Goal: Task Accomplishment & Management: Complete application form

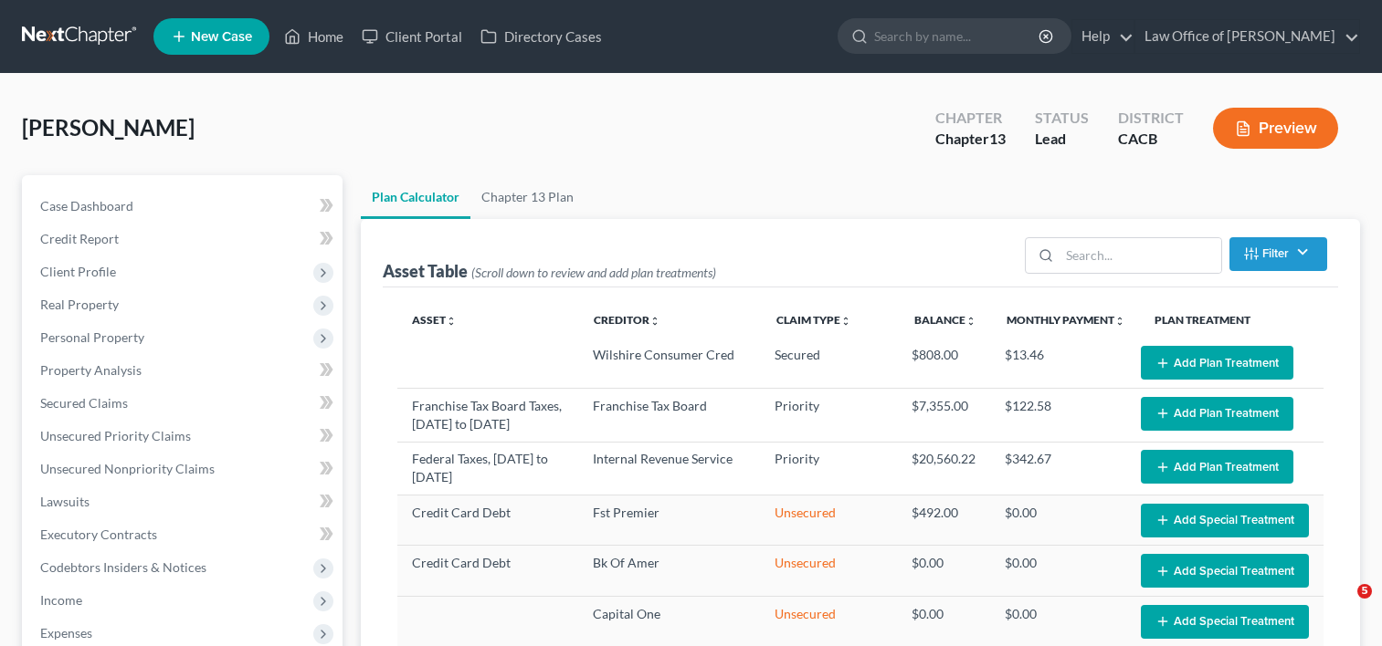
select select "59"
click at [173, 472] on span "Unsecured Nonpriority Claims" at bounding box center [127, 469] width 174 height 16
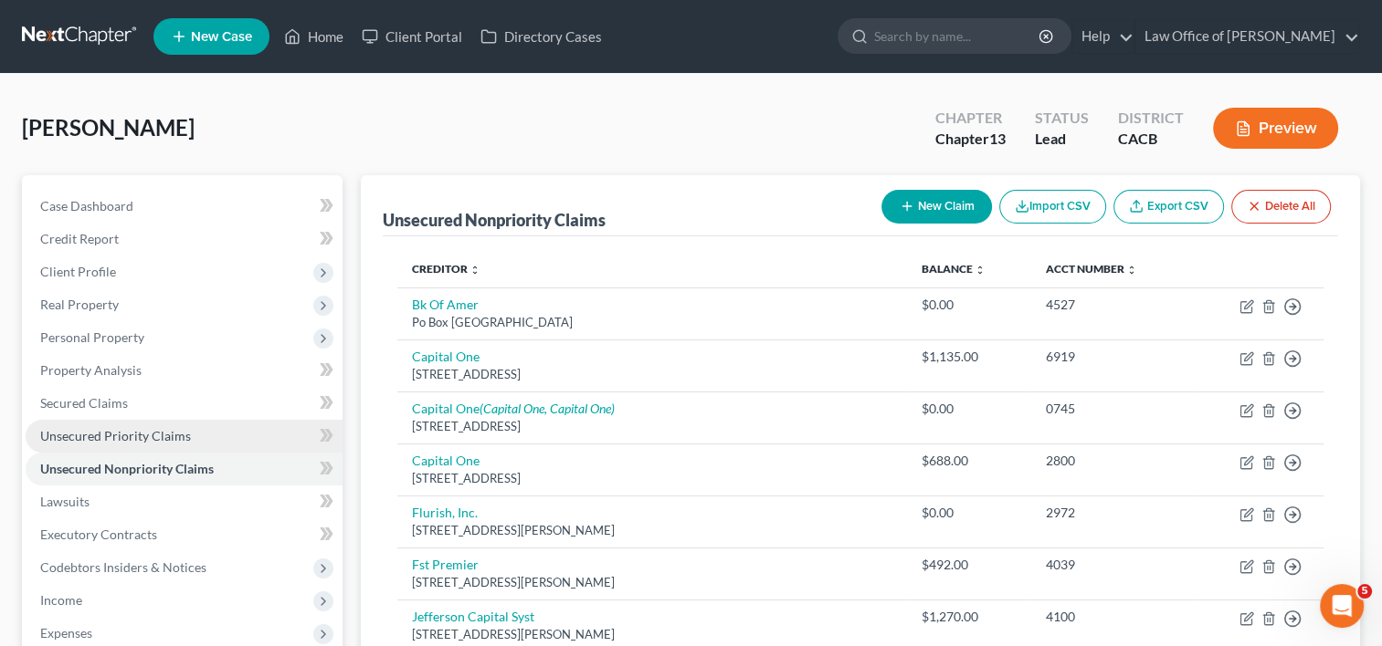
click at [171, 436] on span "Unsecured Priority Claims" at bounding box center [115, 436] width 151 height 16
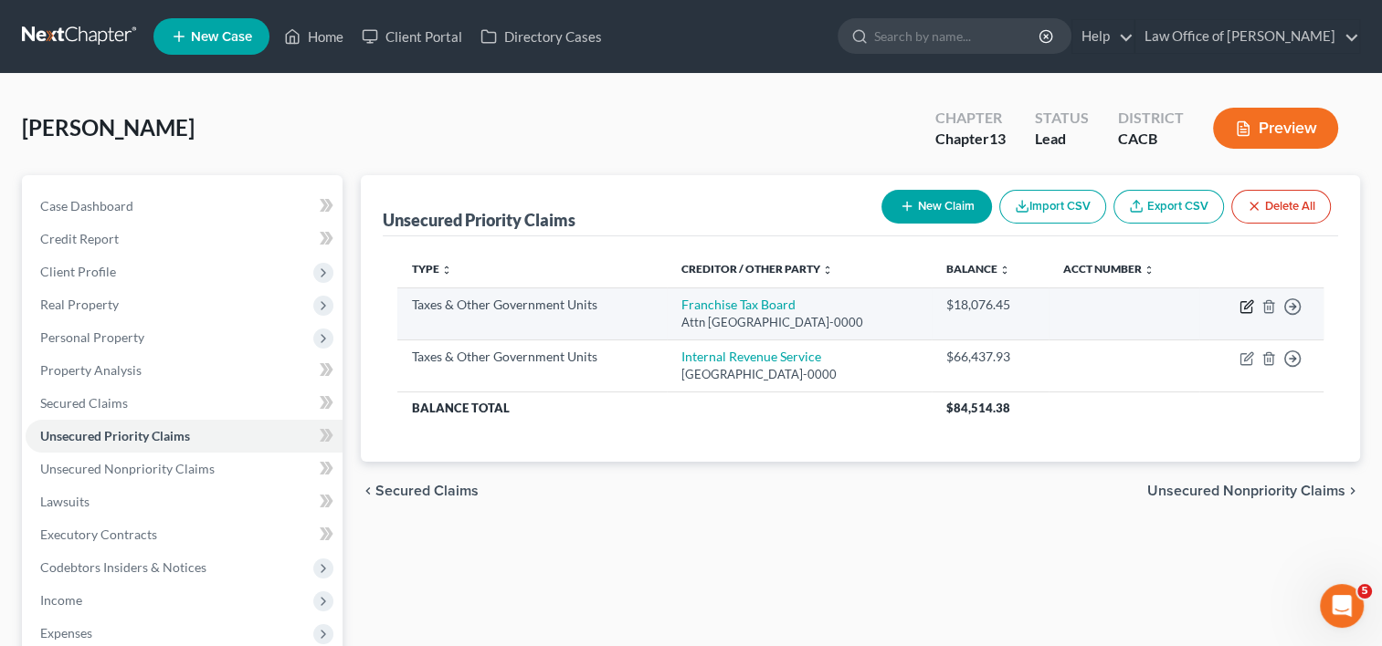
click at [1241, 308] on icon "button" at bounding box center [1246, 306] width 15 height 15
select select "3"
select select "4"
select select "0"
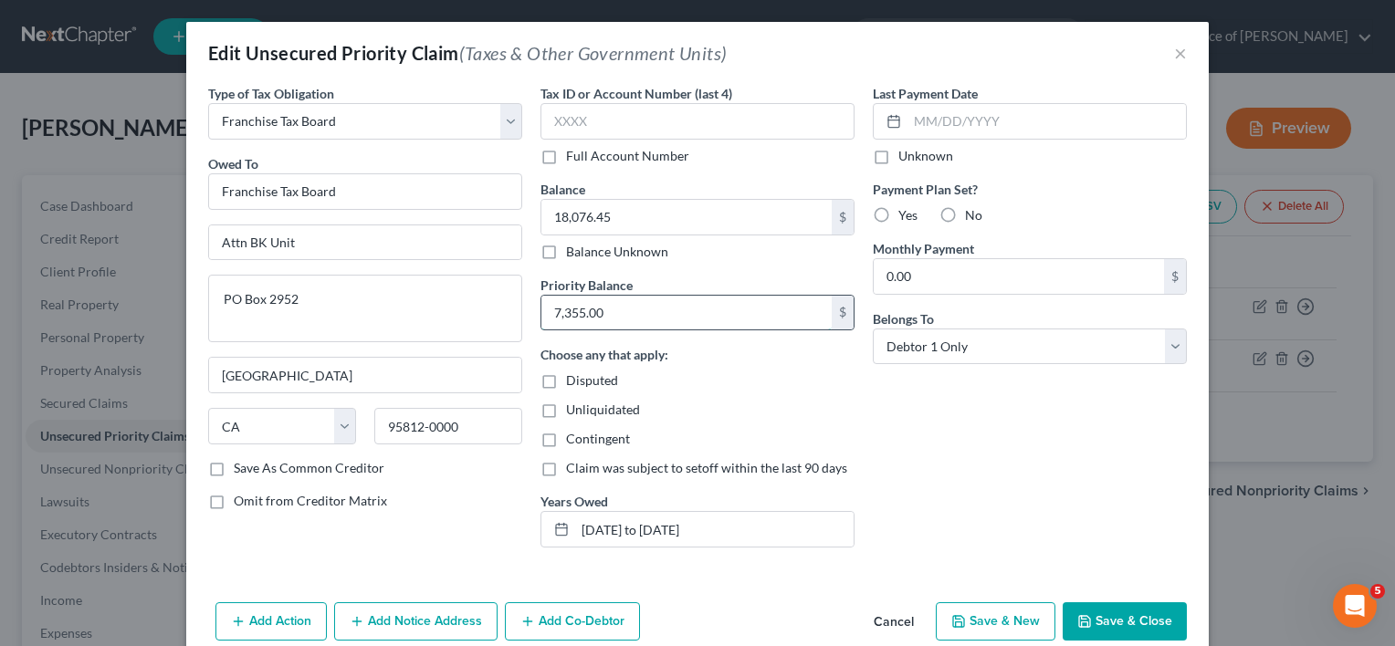
click at [635, 328] on input "7,355.00" at bounding box center [686, 313] width 290 height 35
click at [632, 319] on input "7,355.00" at bounding box center [686, 313] width 290 height 35
click at [551, 315] on input "7,355.00" at bounding box center [686, 313] width 290 height 35
click at [626, 310] on input "11,355.00" at bounding box center [686, 313] width 290 height 35
type input "11,355.00"
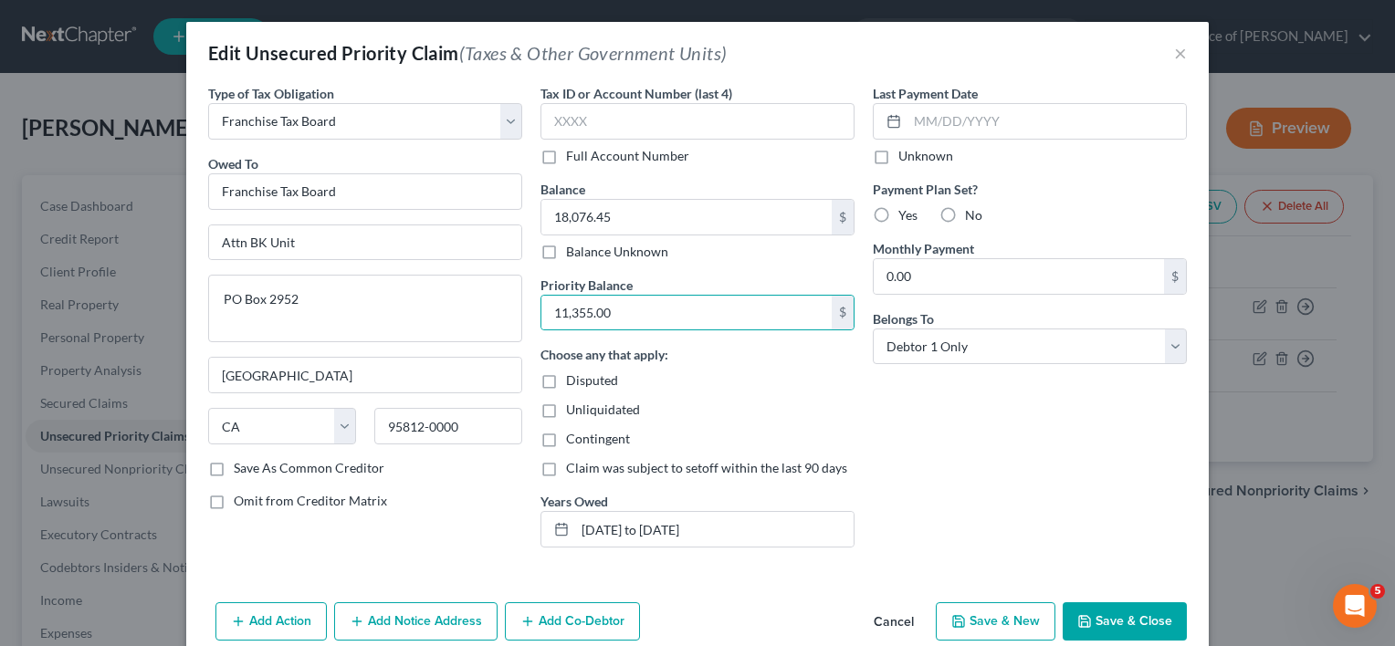
click at [739, 401] on div "Unliquidated" at bounding box center [698, 410] width 314 height 18
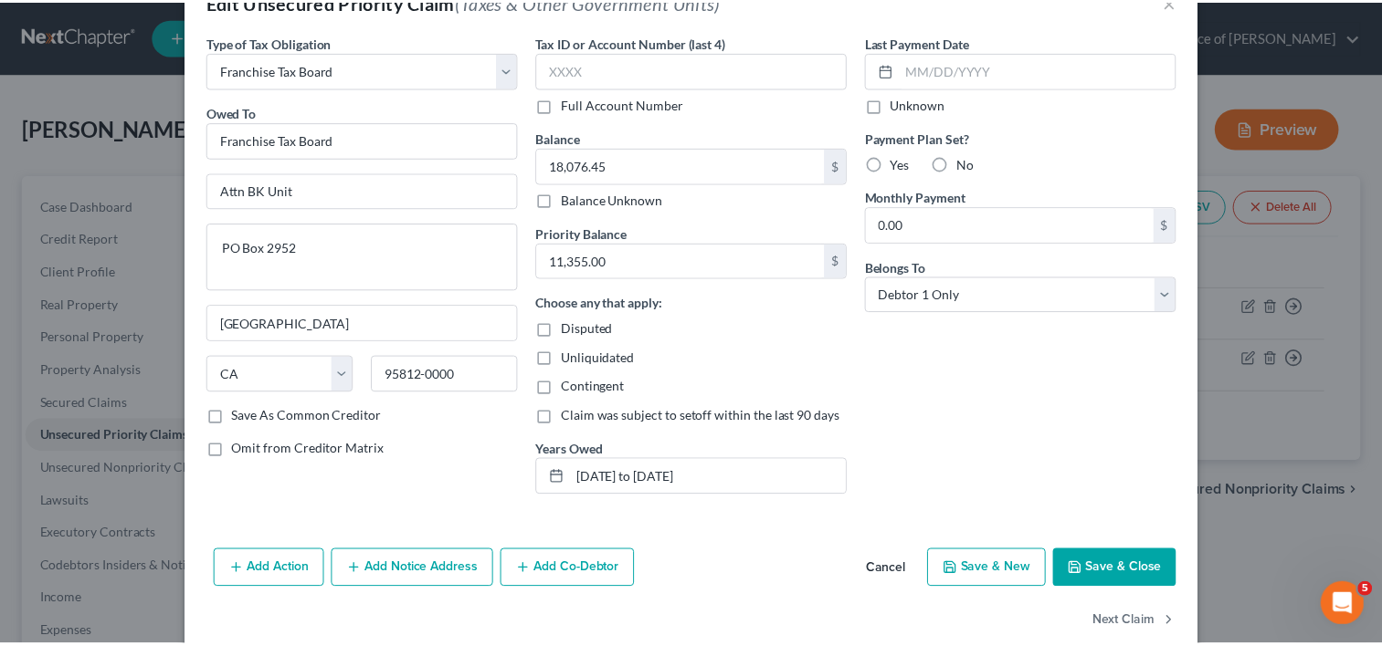
scroll to position [81, 0]
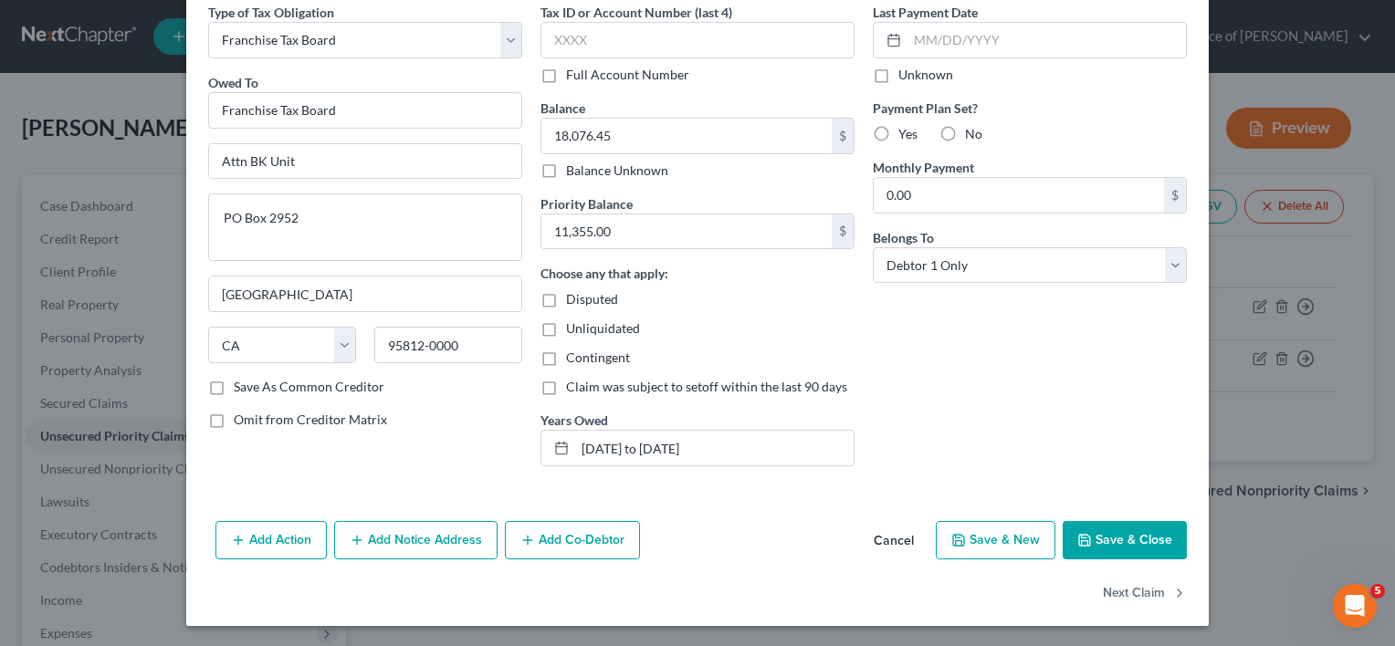
click at [1143, 541] on button "Save & Close" at bounding box center [1125, 540] width 124 height 38
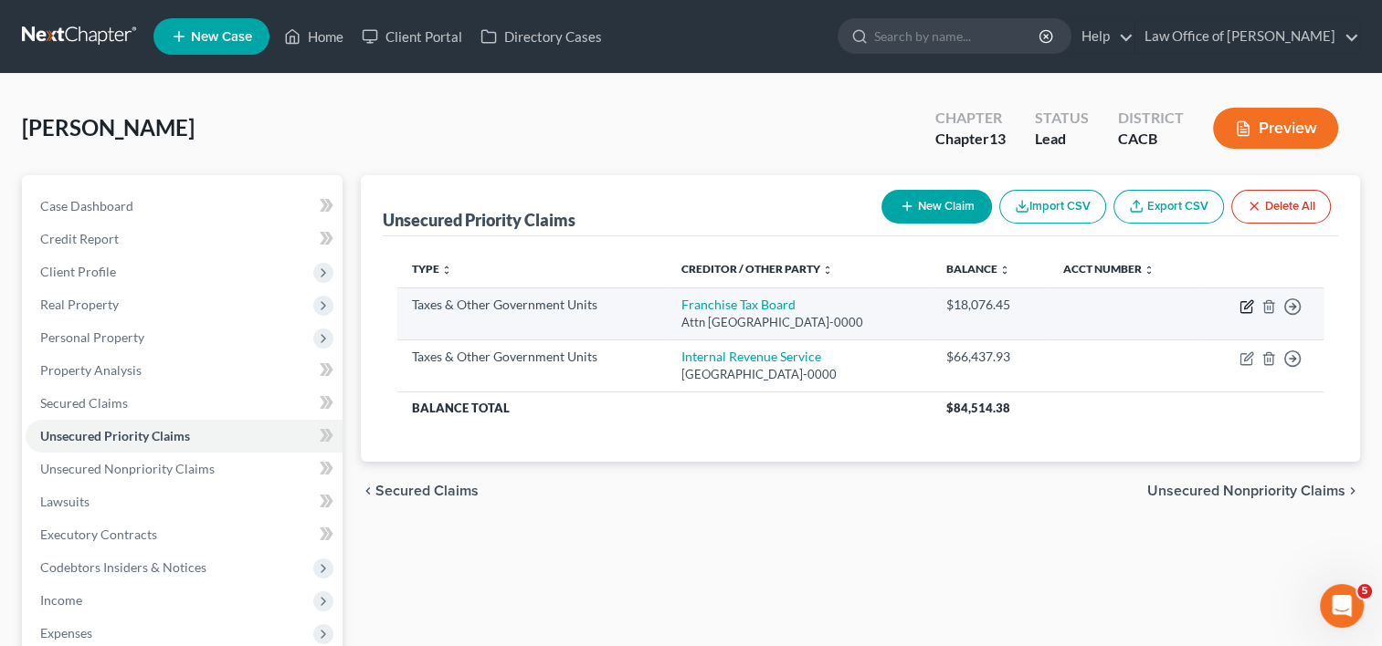
click at [1247, 305] on icon "button" at bounding box center [1246, 306] width 15 height 15
select select "3"
select select "4"
select select "0"
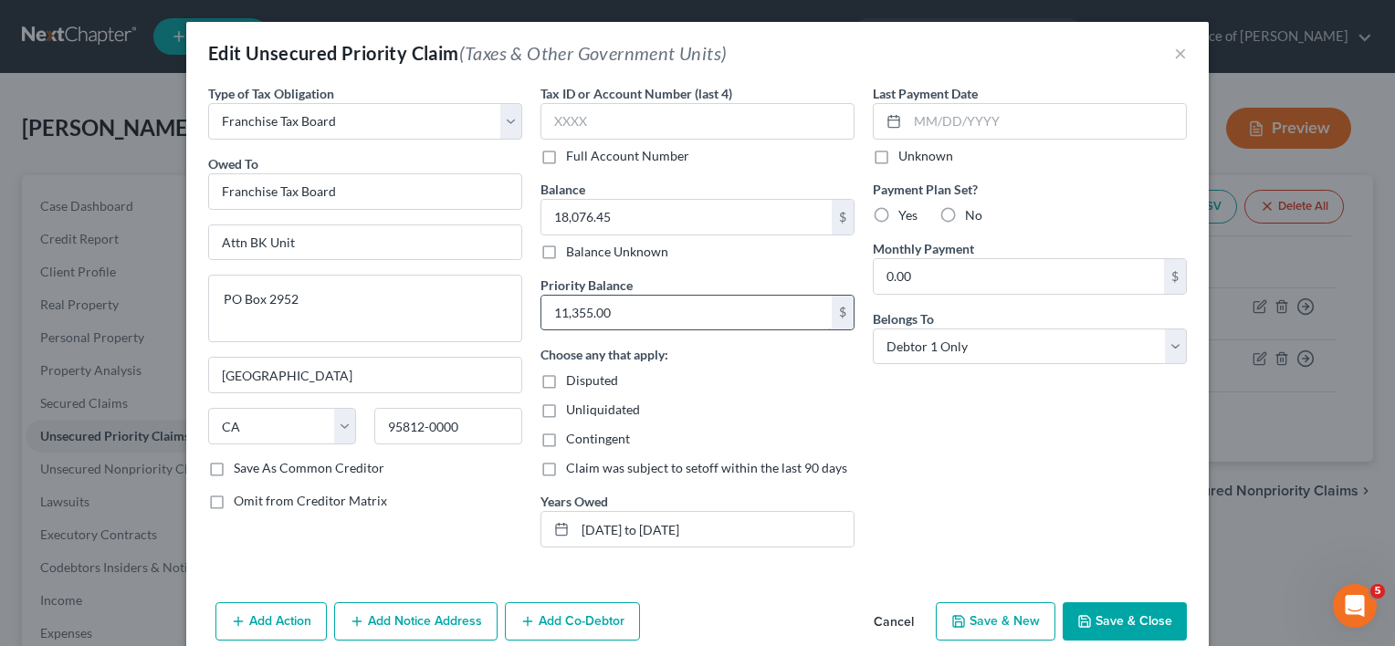
click at [650, 315] on input "11,355.00" at bounding box center [686, 313] width 290 height 35
type input "7"
type input "9,200.00"
click at [1113, 621] on button "Save & Close" at bounding box center [1125, 622] width 124 height 38
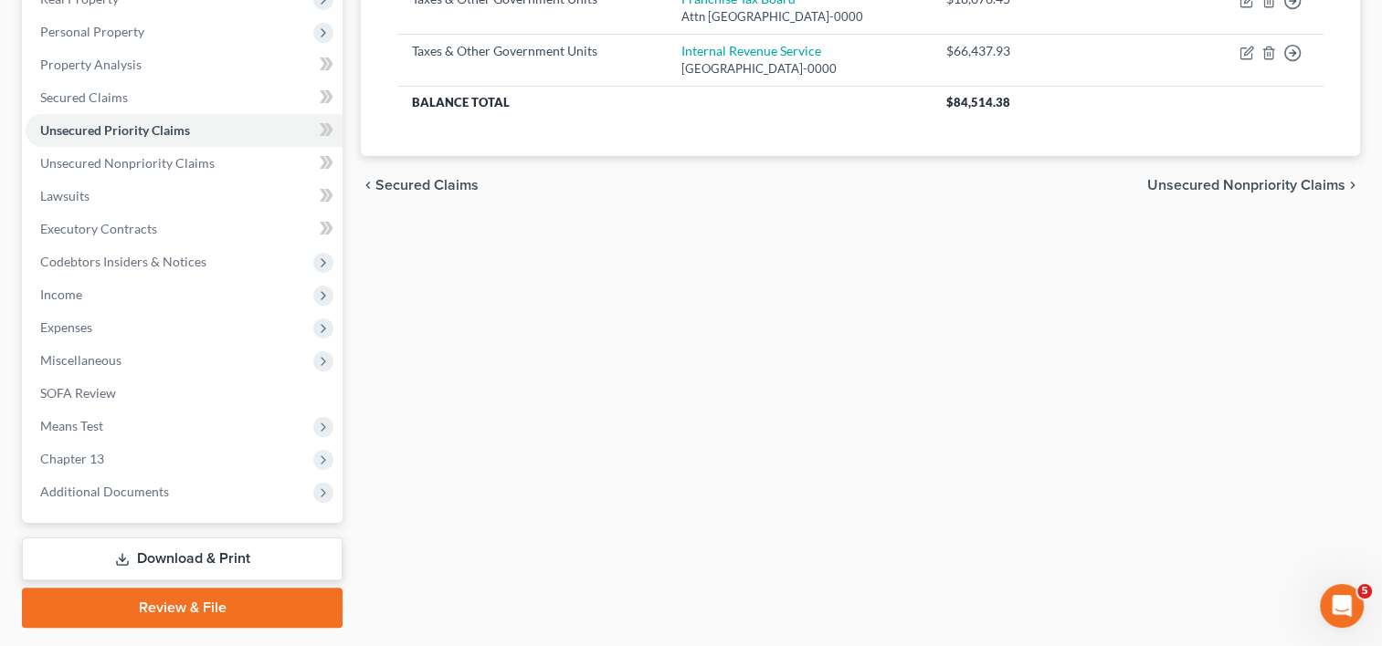
scroll to position [355, 0]
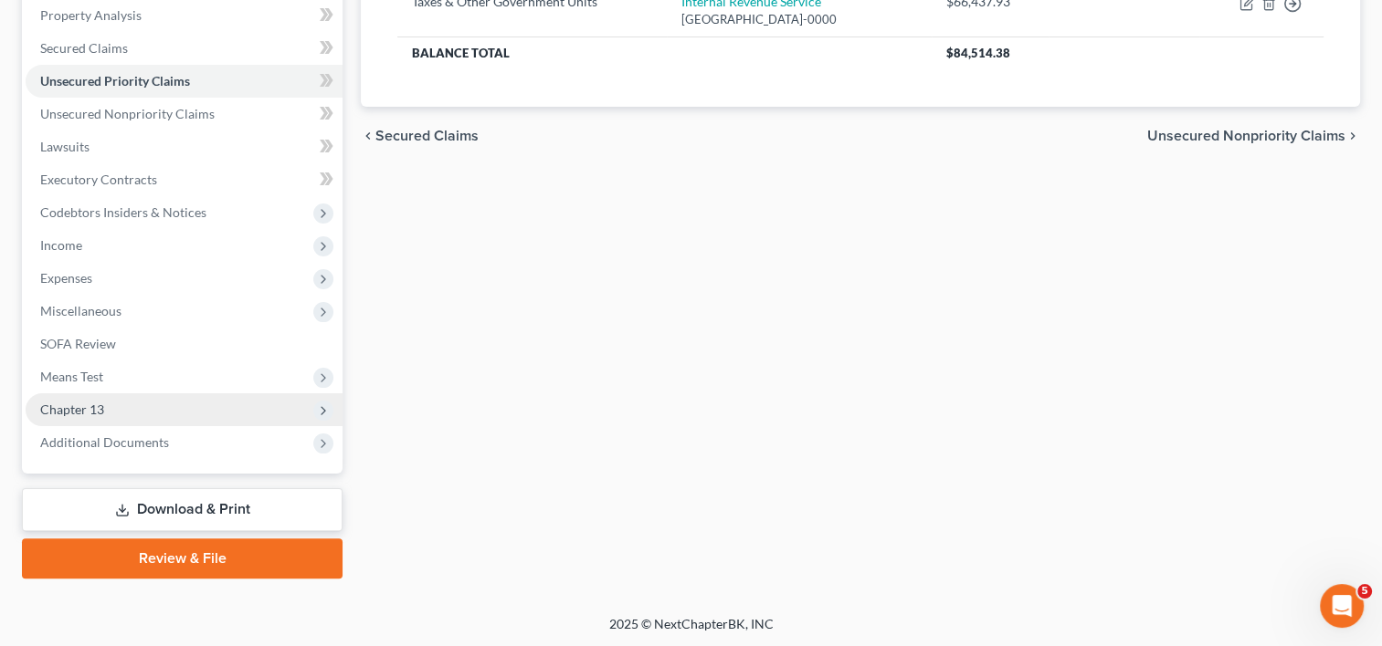
click at [43, 399] on span "Chapter 13" at bounding box center [184, 410] width 317 height 33
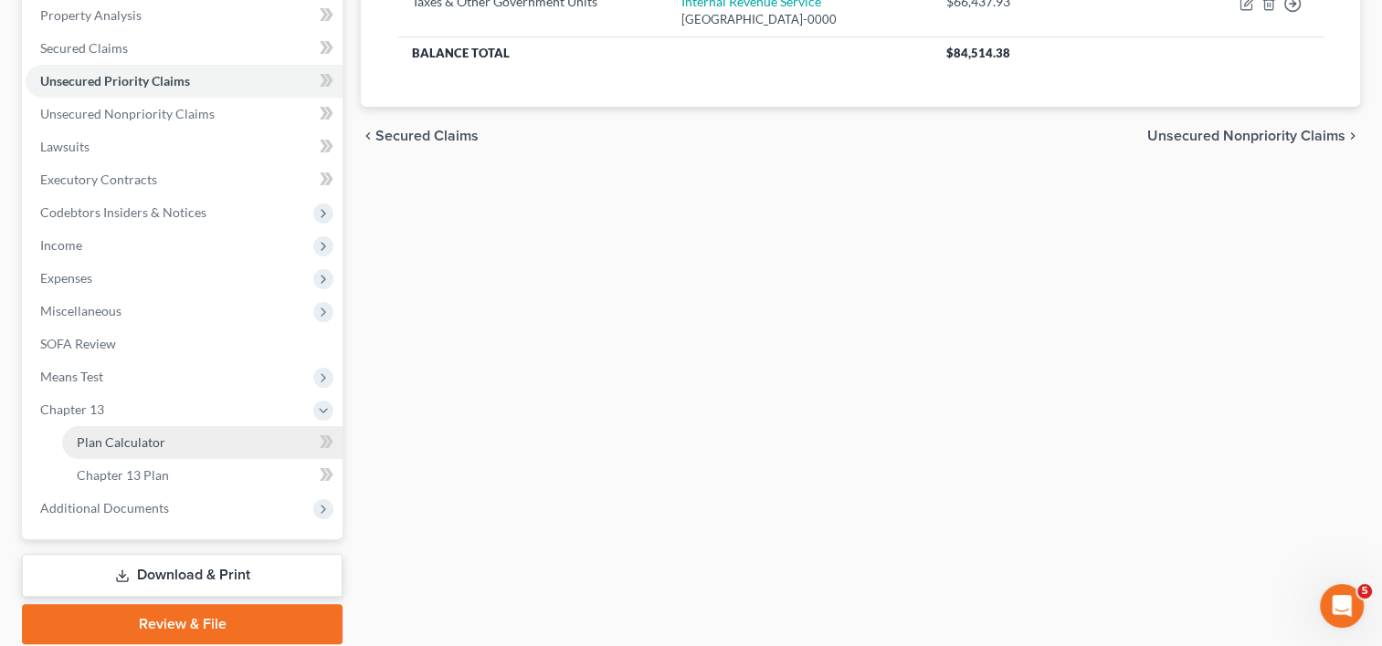
click at [160, 436] on span "Plan Calculator" at bounding box center [121, 443] width 89 height 16
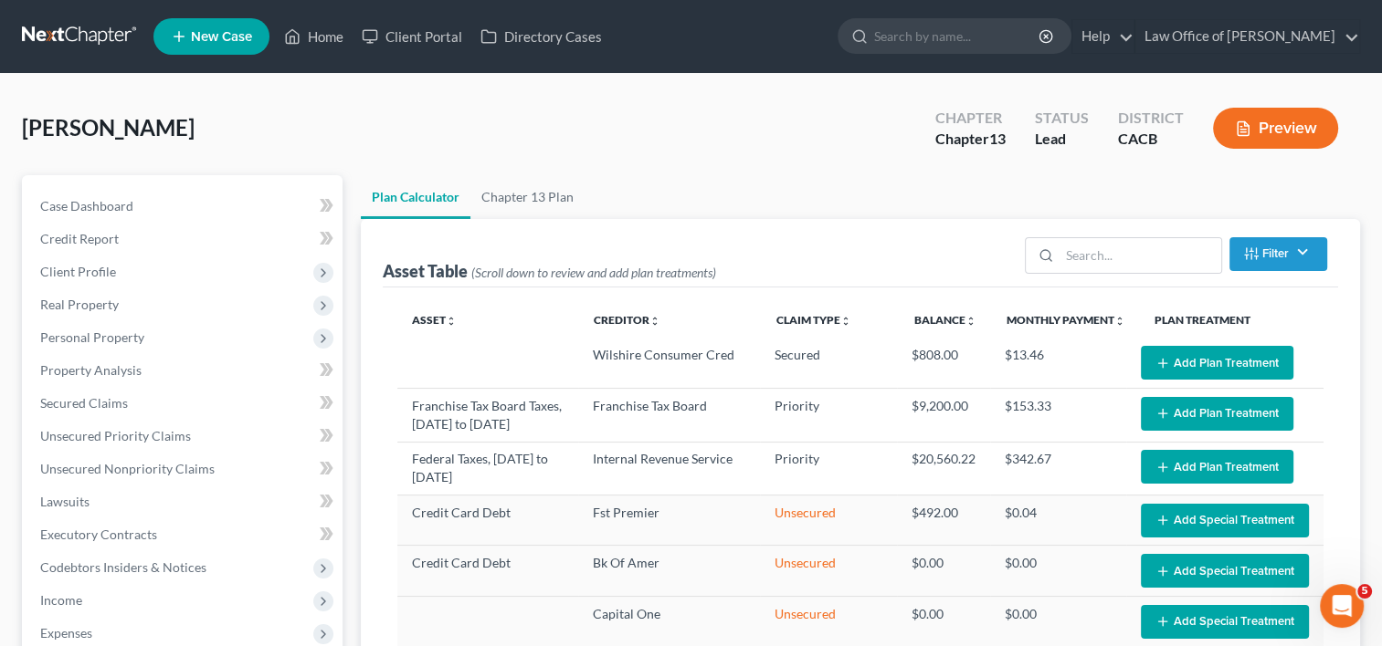
select select "59"
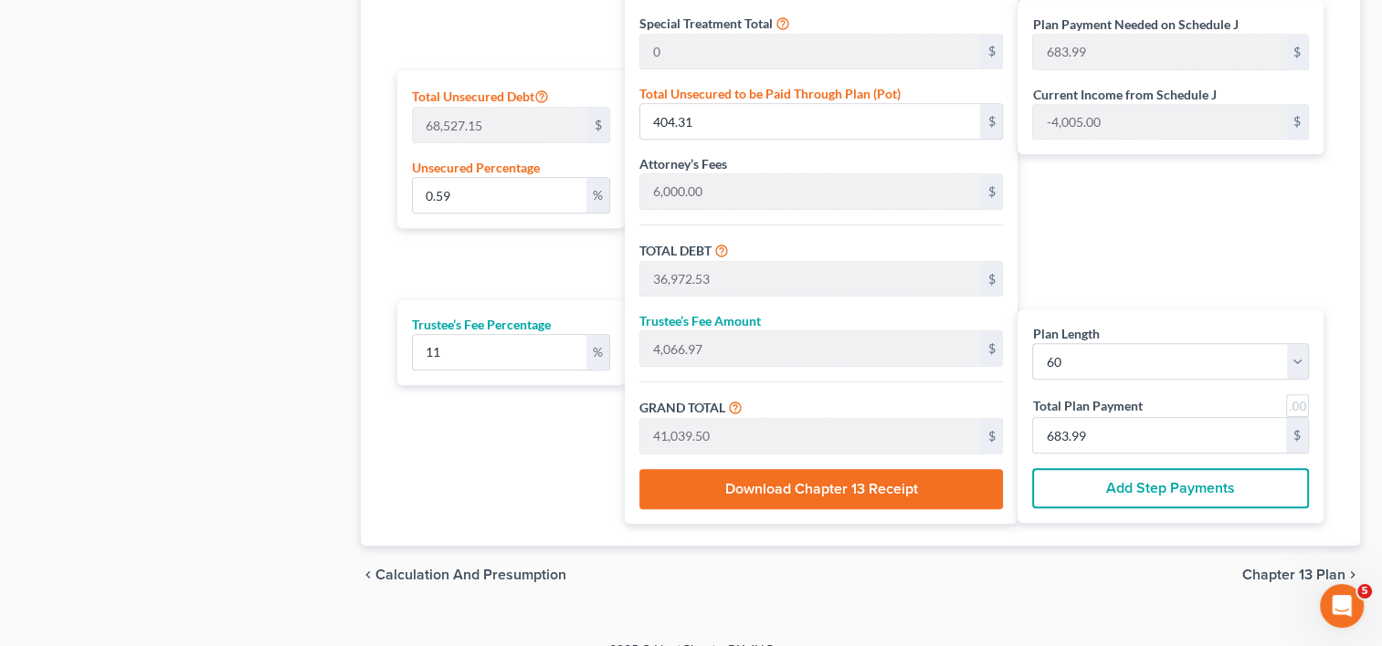
scroll to position [1104, 0]
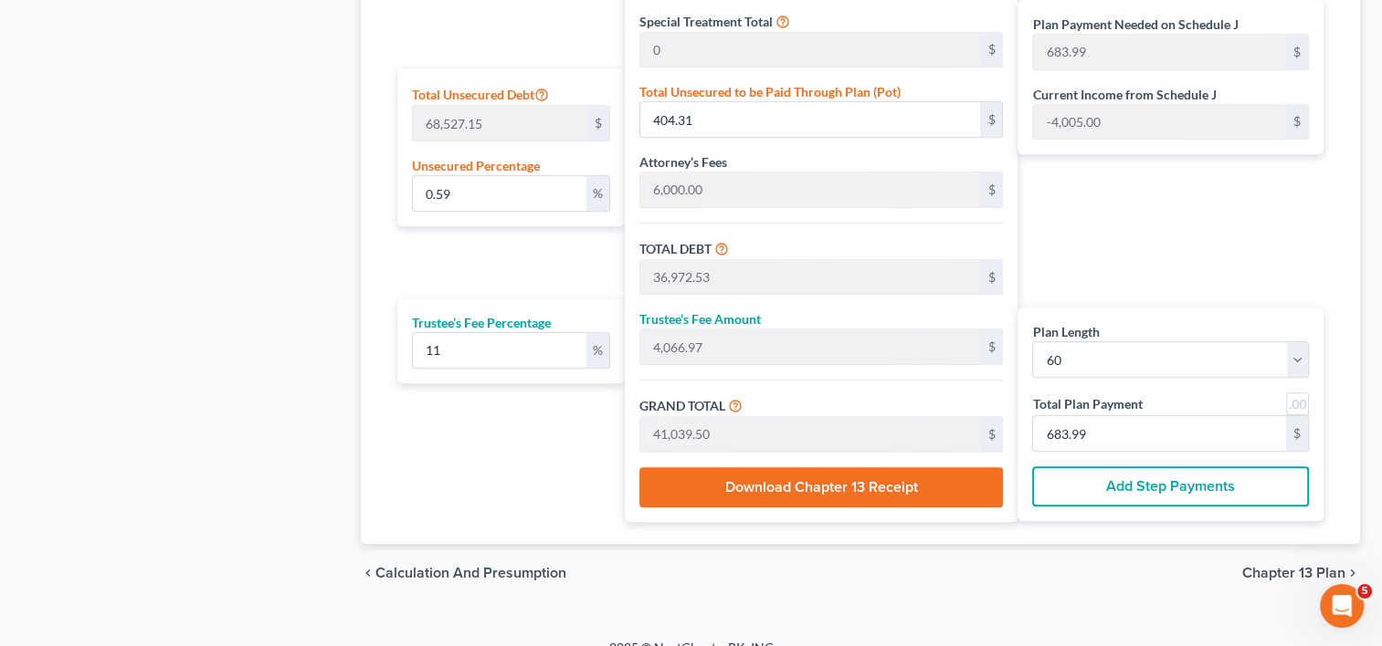
click at [1210, 496] on button "Add Step Payments" at bounding box center [1170, 487] width 277 height 40
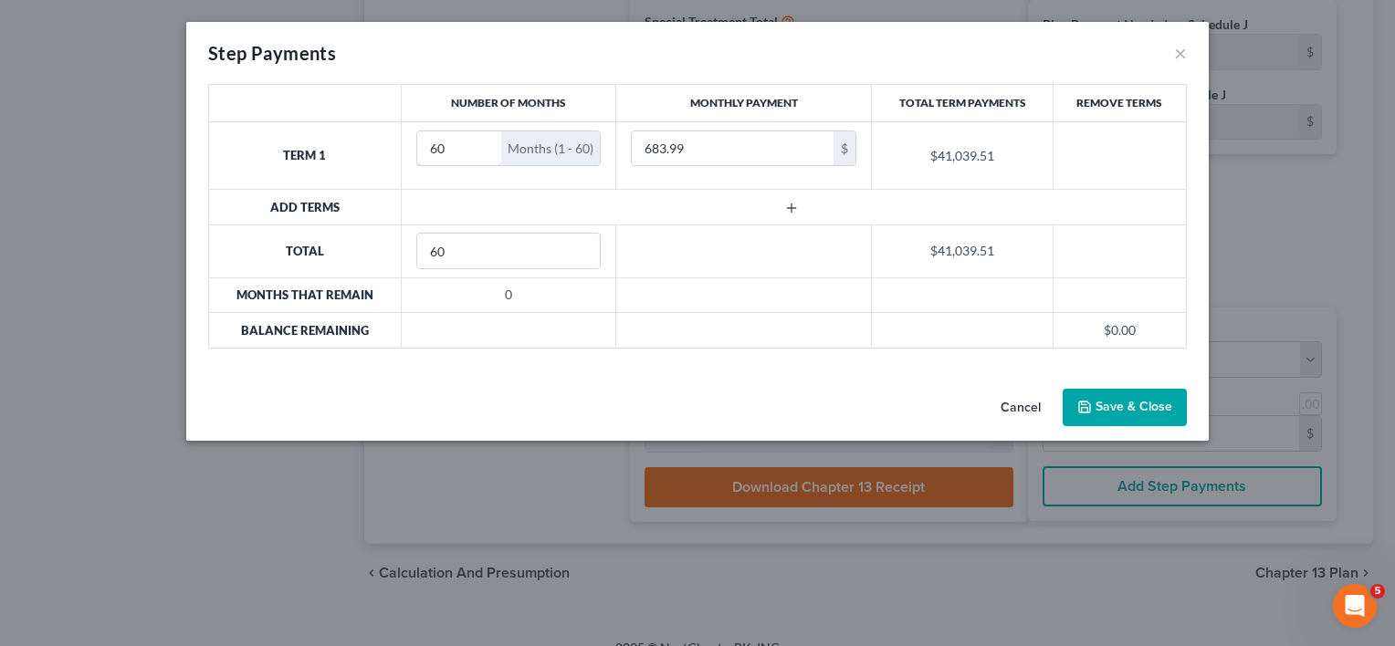
drag, startPoint x: 457, startPoint y: 147, endPoint x: 373, endPoint y: 163, distance: 85.4
click at [373, 163] on tr "Term 1 60 Months (1 - 60) 683.99 $ $41,039.51" at bounding box center [698, 155] width 978 height 68
type input "12"
click at [691, 157] on input "683.99" at bounding box center [733, 148] width 202 height 35
type input "680.00"
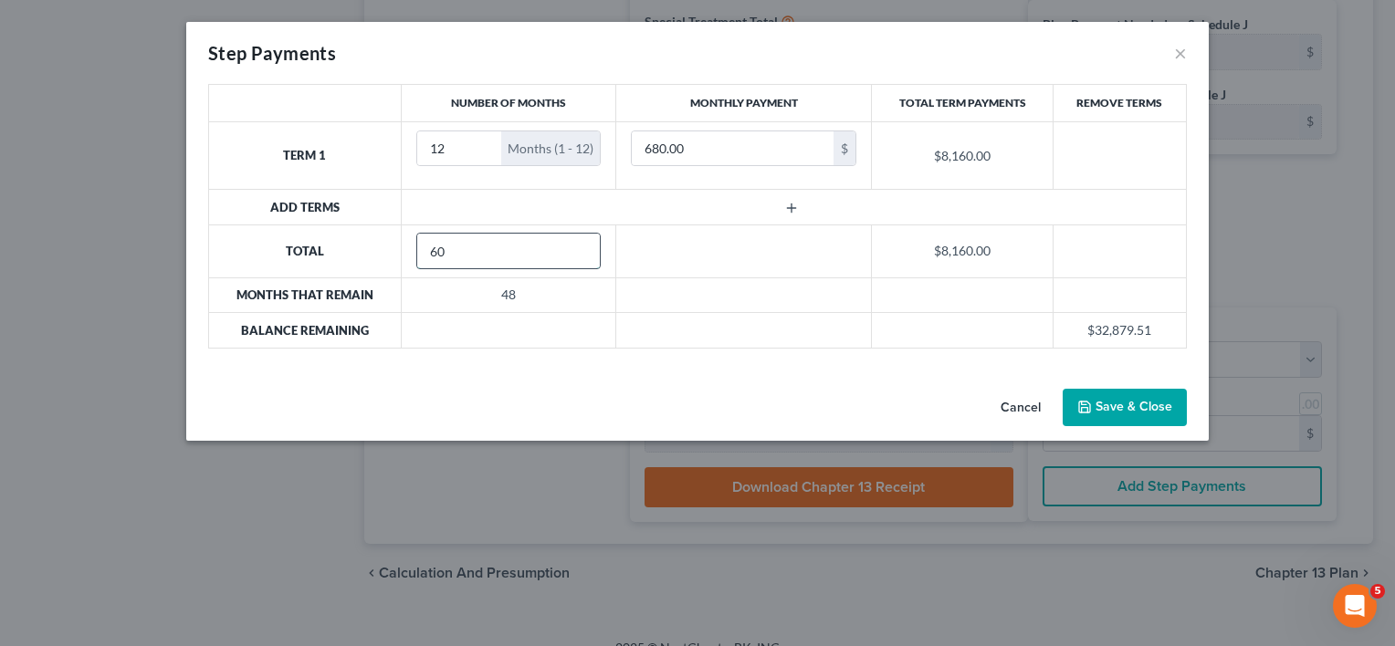
click at [448, 246] on input "60" at bounding box center [509, 251] width 184 height 35
type input "6"
type input "48"
click at [793, 205] on icon "button" at bounding box center [791, 208] width 15 height 15
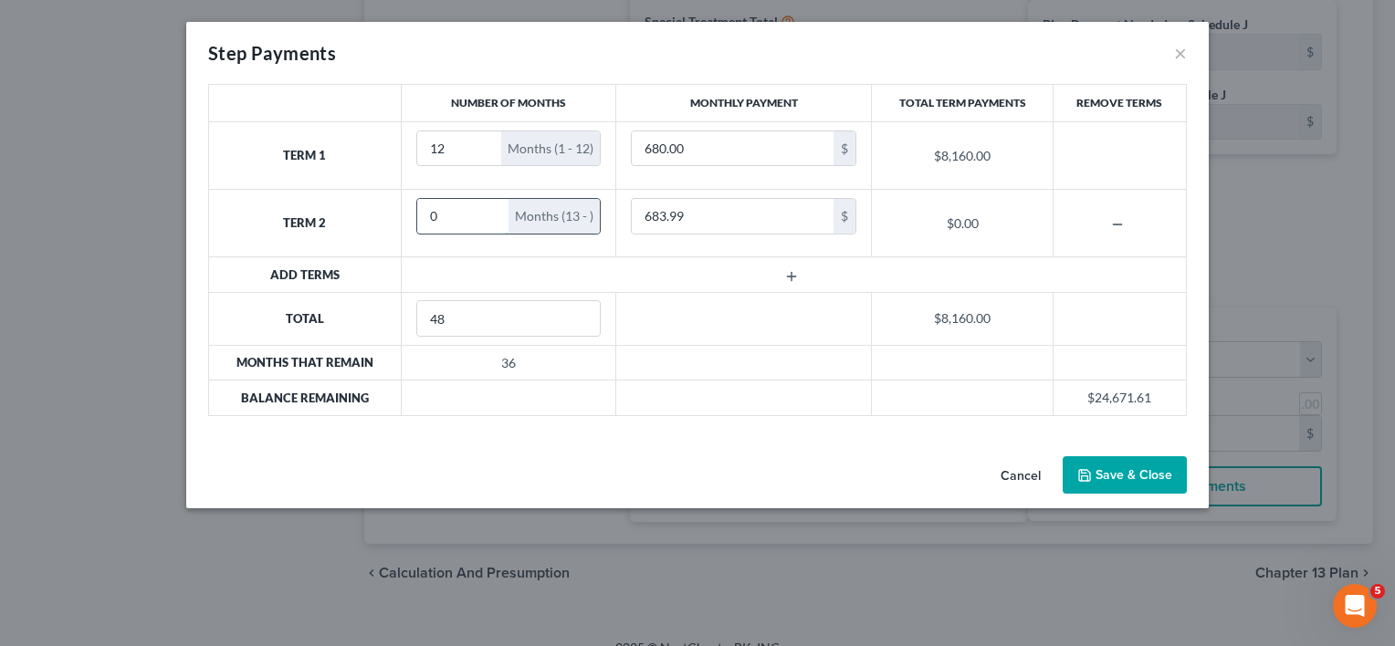
click at [462, 215] on input "0" at bounding box center [463, 216] width 92 height 35
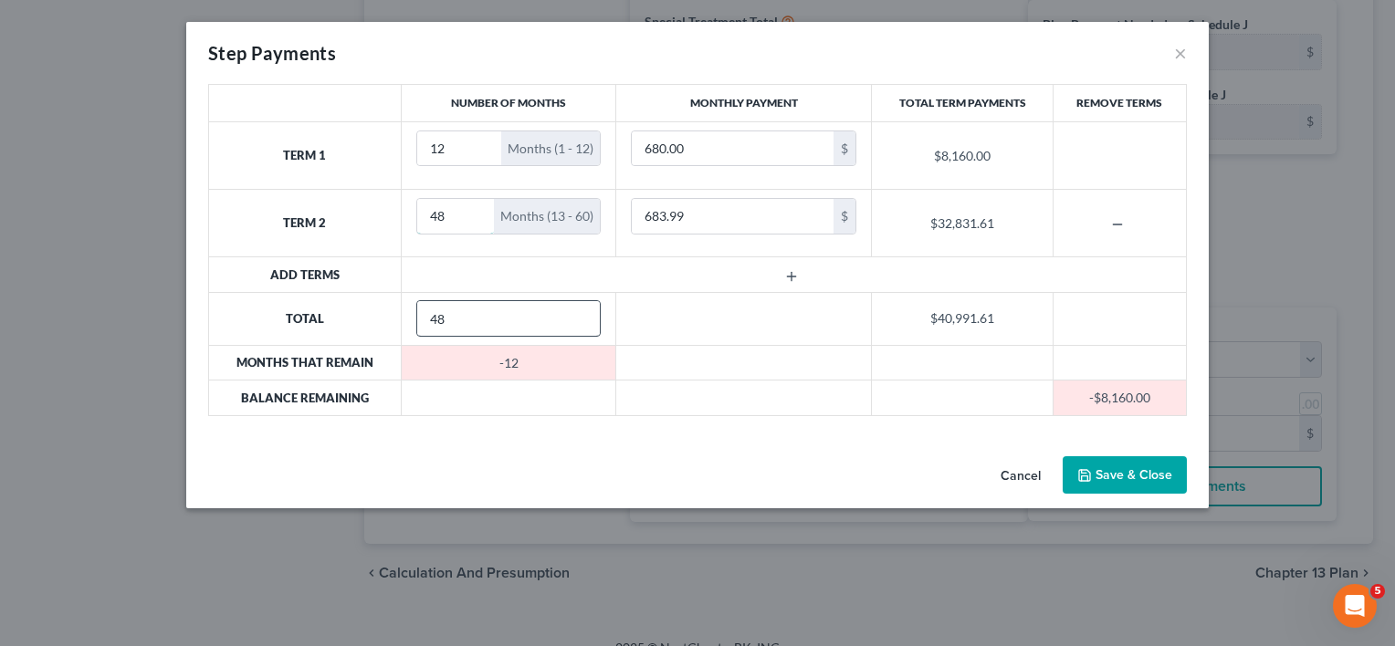
type input "48"
click at [468, 315] on input "48" at bounding box center [509, 318] width 184 height 35
type input "4"
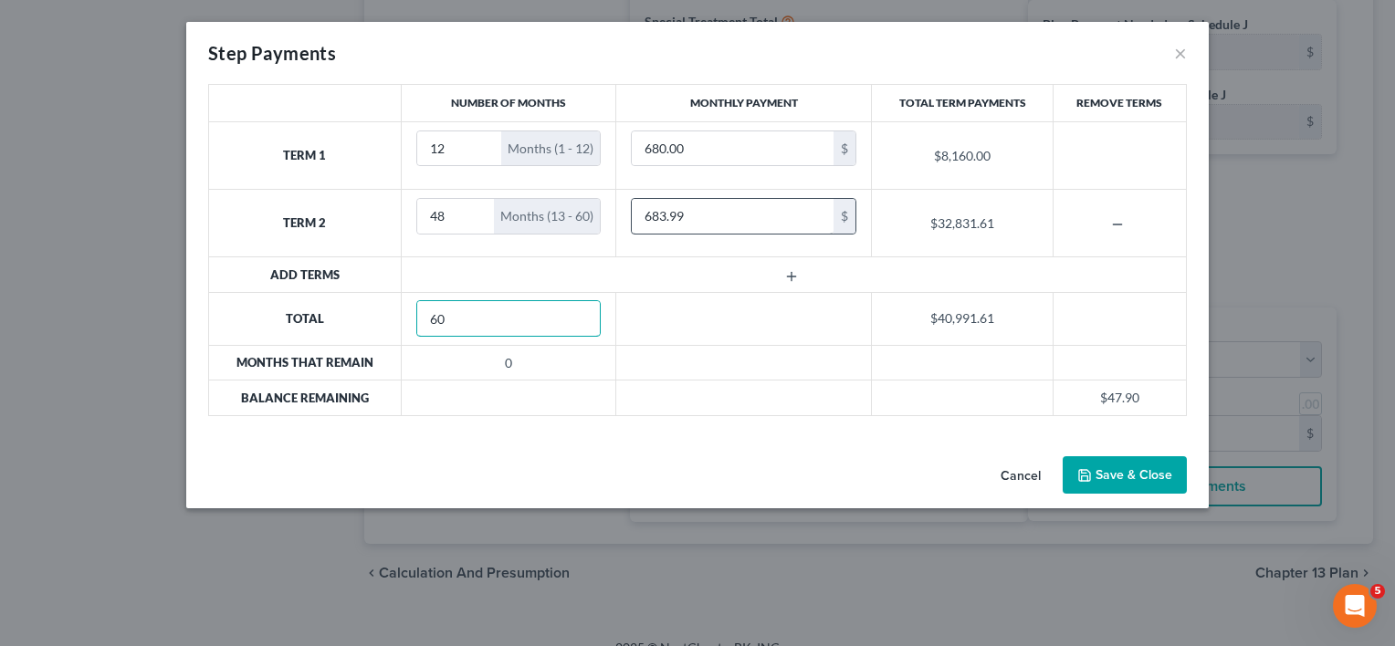
type input "60"
click at [690, 216] on input "683.99" at bounding box center [733, 216] width 202 height 35
drag, startPoint x: 1113, startPoint y: 471, endPoint x: 696, endPoint y: 320, distance: 444.0
click at [696, 320] on div "Step Payments × Number of Months Monthly Payment Total Term Payments Remove Ter…" at bounding box center [697, 265] width 1023 height 487
click at [696, 320] on td at bounding box center [744, 318] width 256 height 53
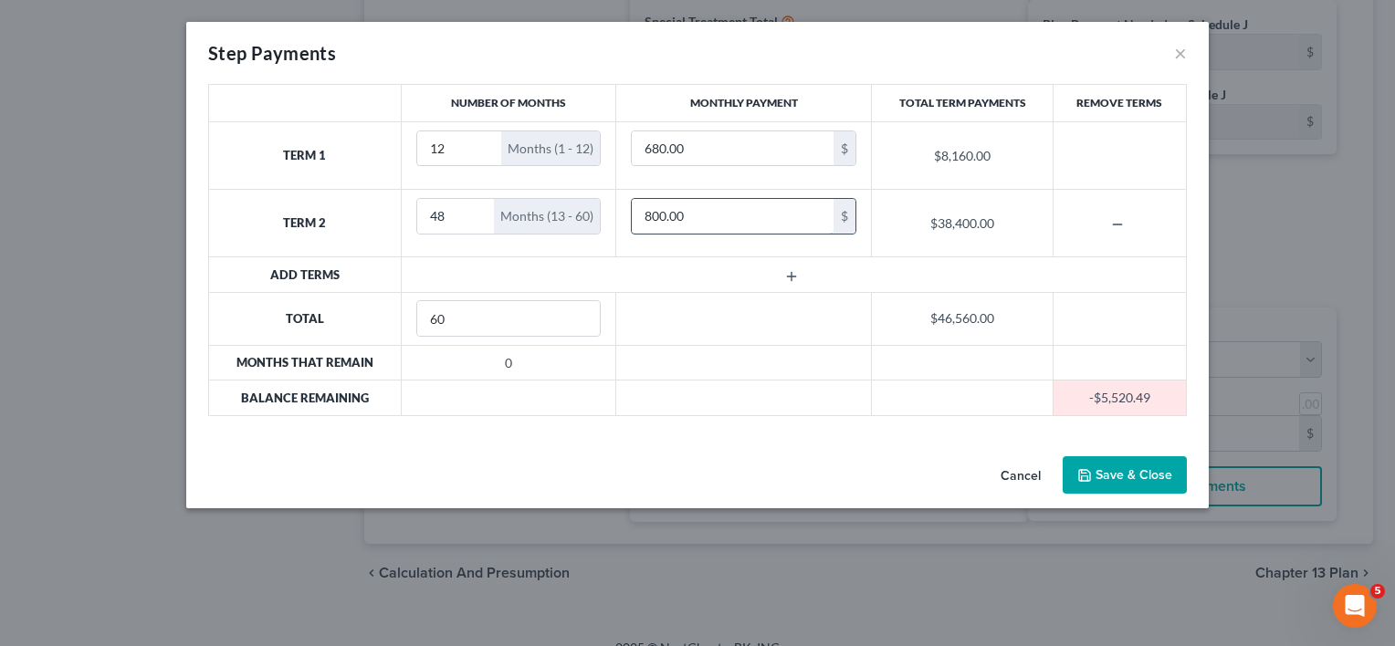
click at [699, 219] on input "800.00" at bounding box center [733, 216] width 202 height 35
type input "780.00"
click at [699, 149] on input "680.00" at bounding box center [733, 148] width 202 height 35
type input "675.00"
click at [1119, 473] on button "Save & Close" at bounding box center [1125, 476] width 124 height 38
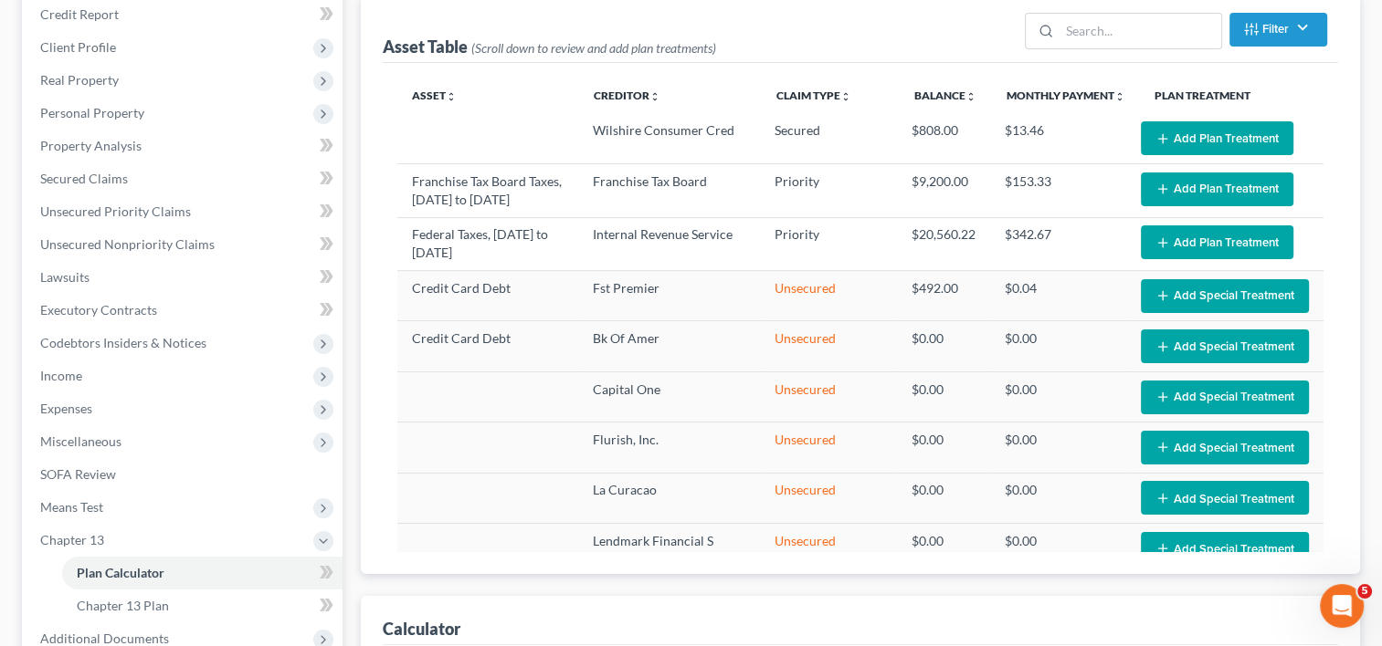
scroll to position [161, 0]
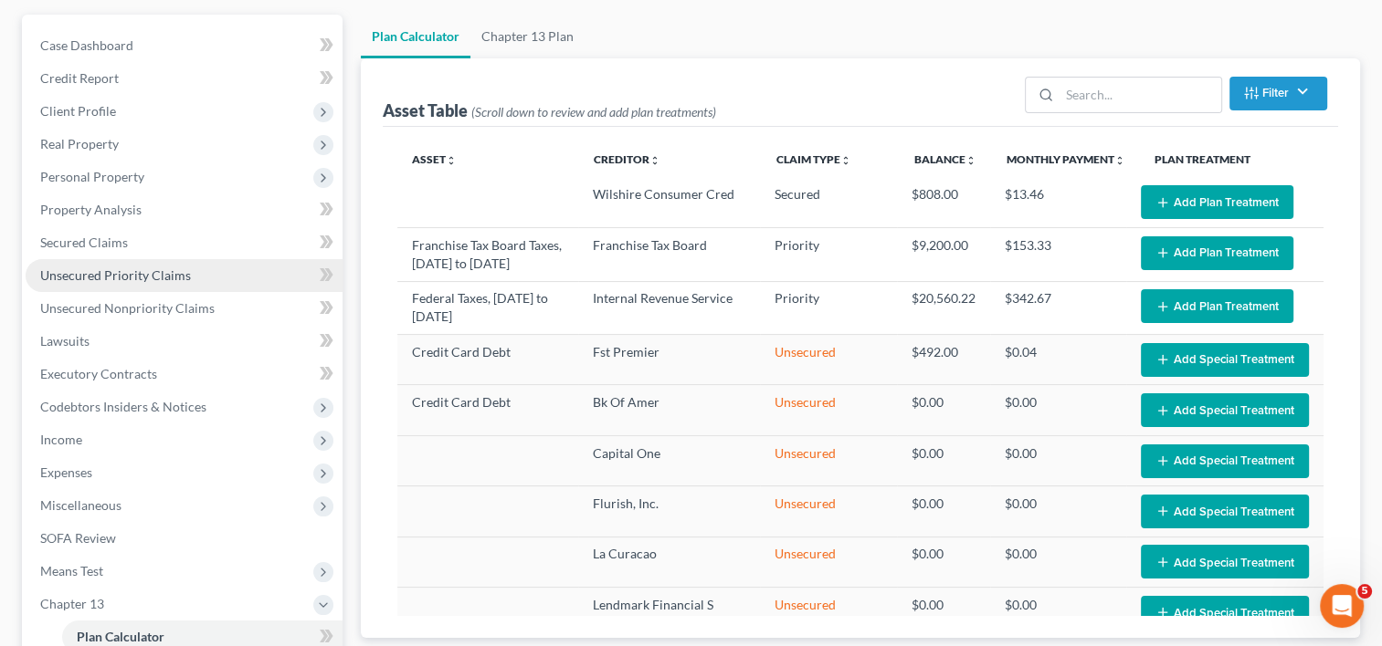
click at [146, 289] on link "Unsecured Priority Claims" at bounding box center [184, 275] width 317 height 33
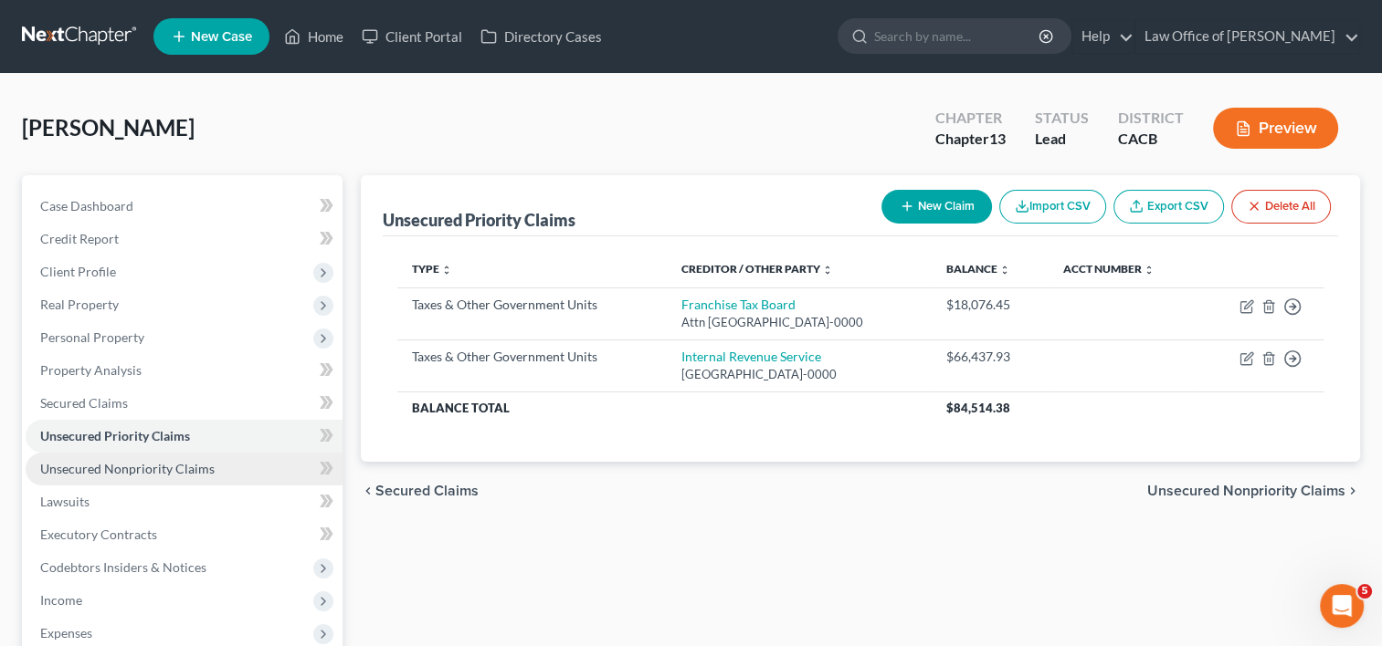
click at [190, 466] on span "Unsecured Nonpriority Claims" at bounding box center [127, 469] width 174 height 16
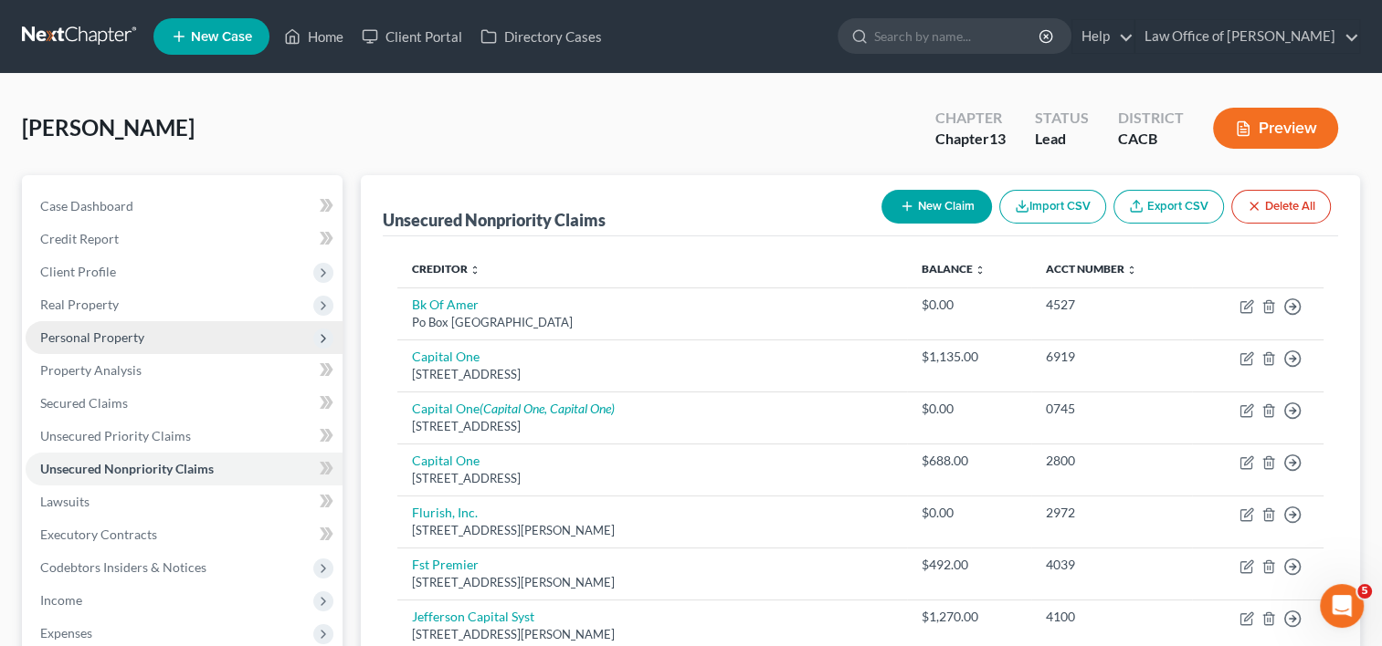
click at [121, 336] on span "Personal Property" at bounding box center [92, 338] width 104 height 16
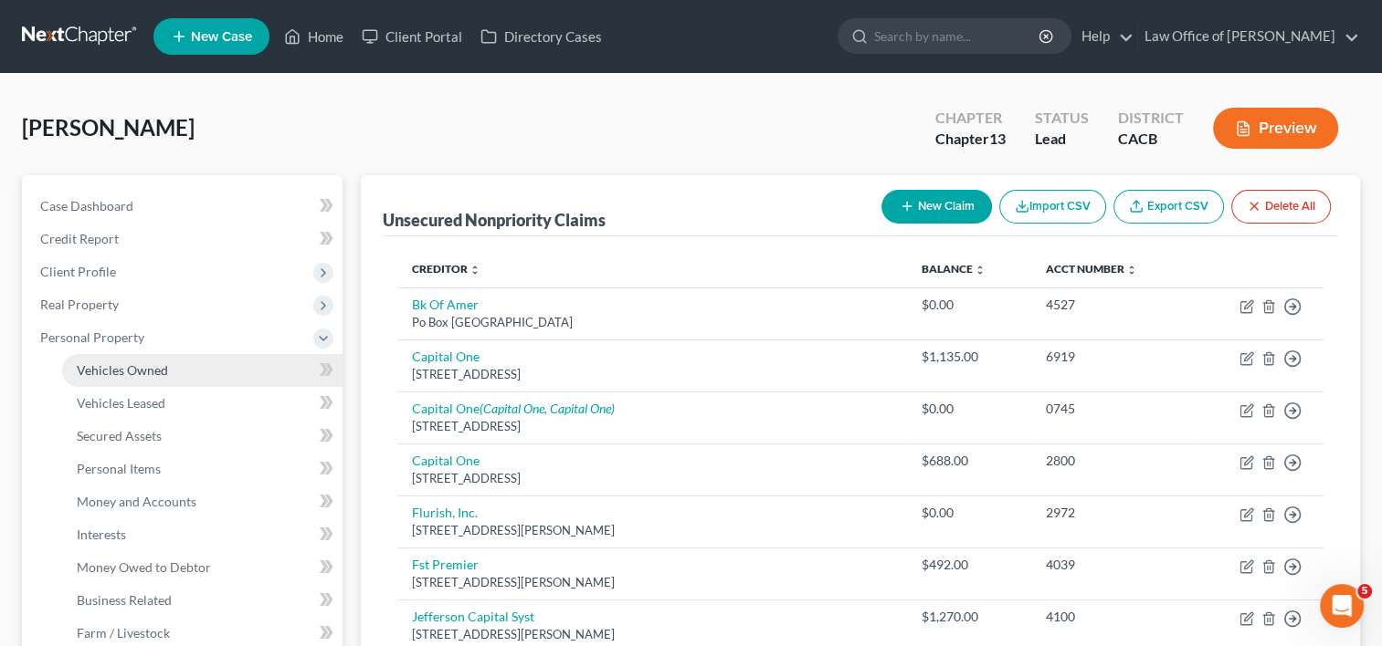
click at [177, 374] on link "Vehicles Owned" at bounding box center [202, 370] width 280 height 33
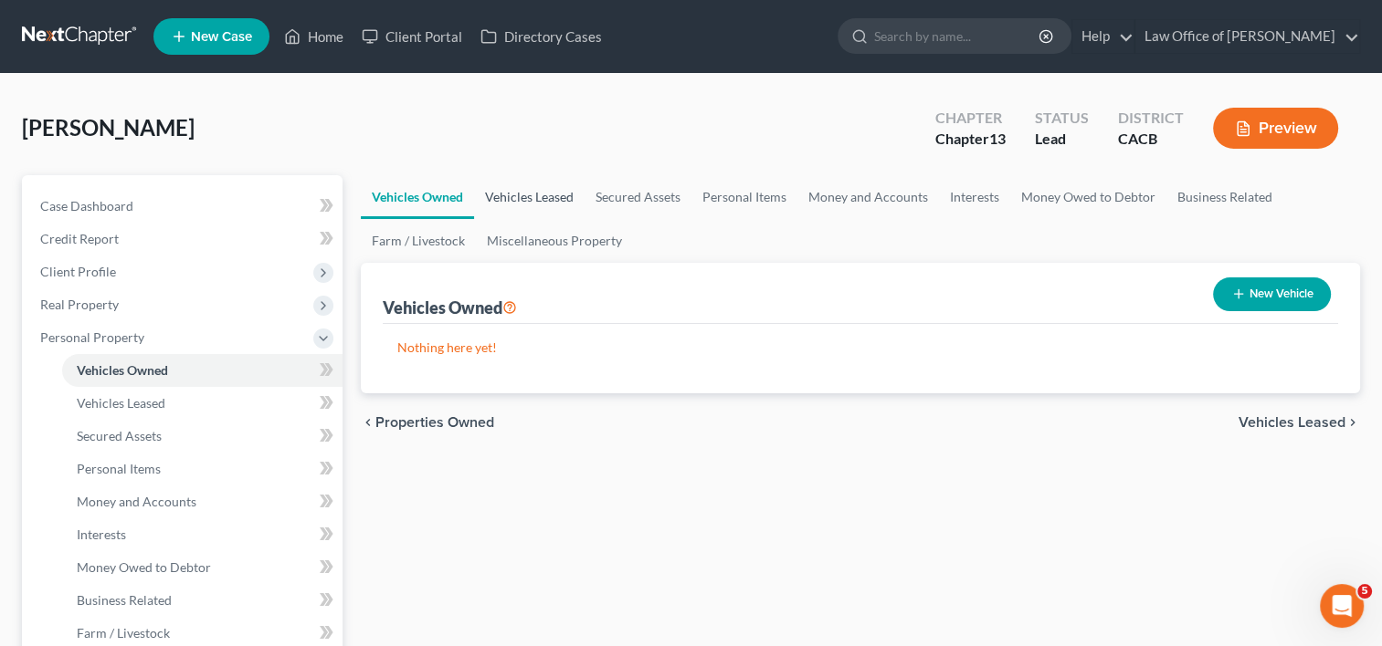
click at [538, 208] on link "Vehicles Leased" at bounding box center [529, 197] width 110 height 44
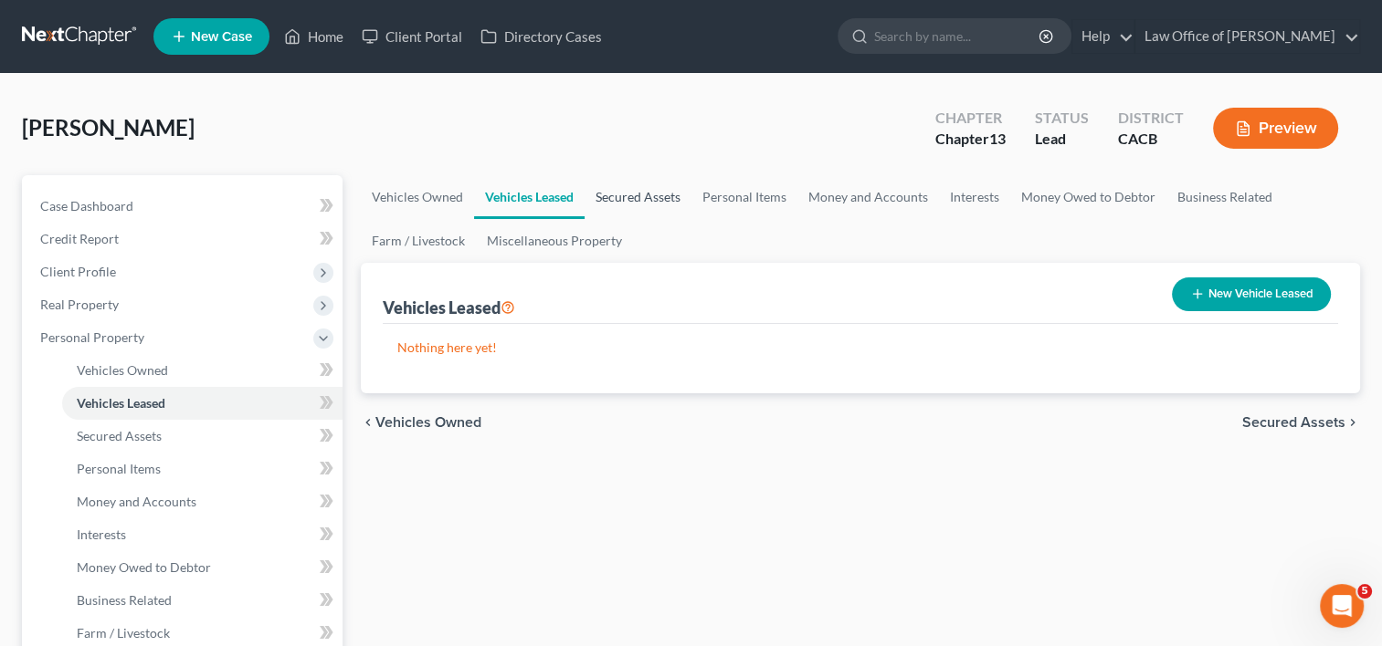
click at [631, 201] on link "Secured Assets" at bounding box center [637, 197] width 107 height 44
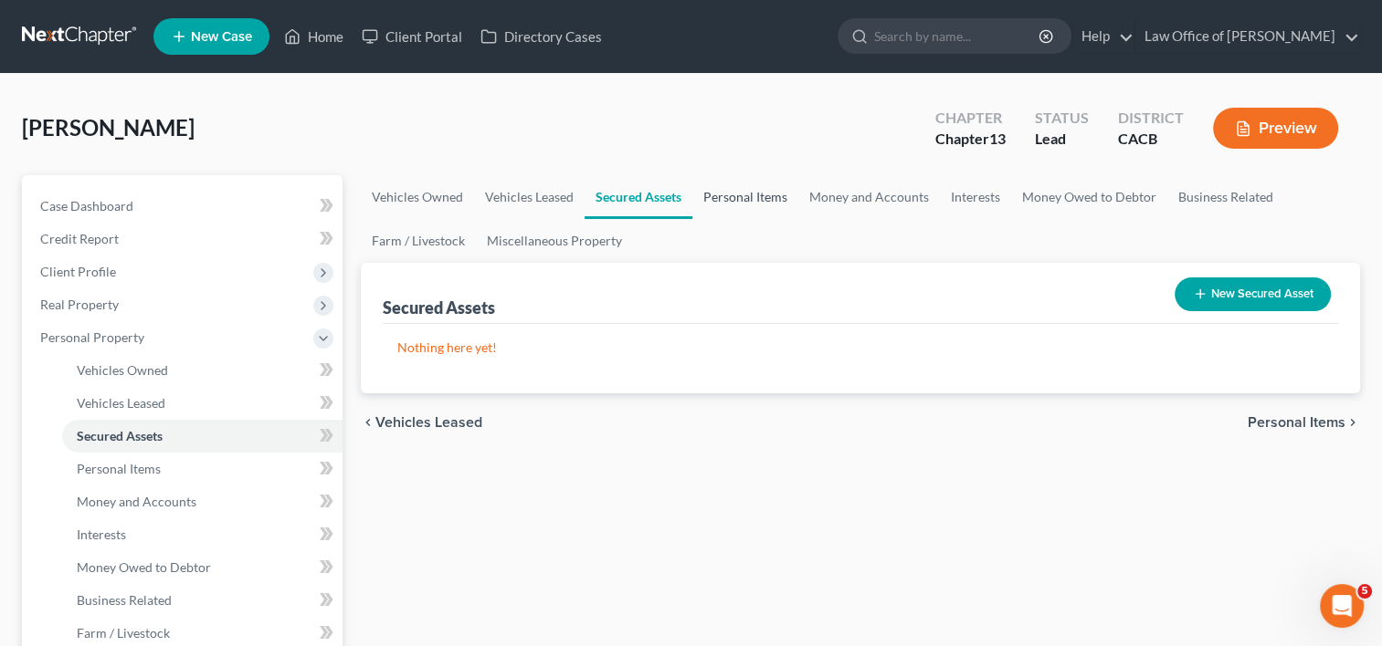
click at [751, 195] on link "Personal Items" at bounding box center [745, 197] width 106 height 44
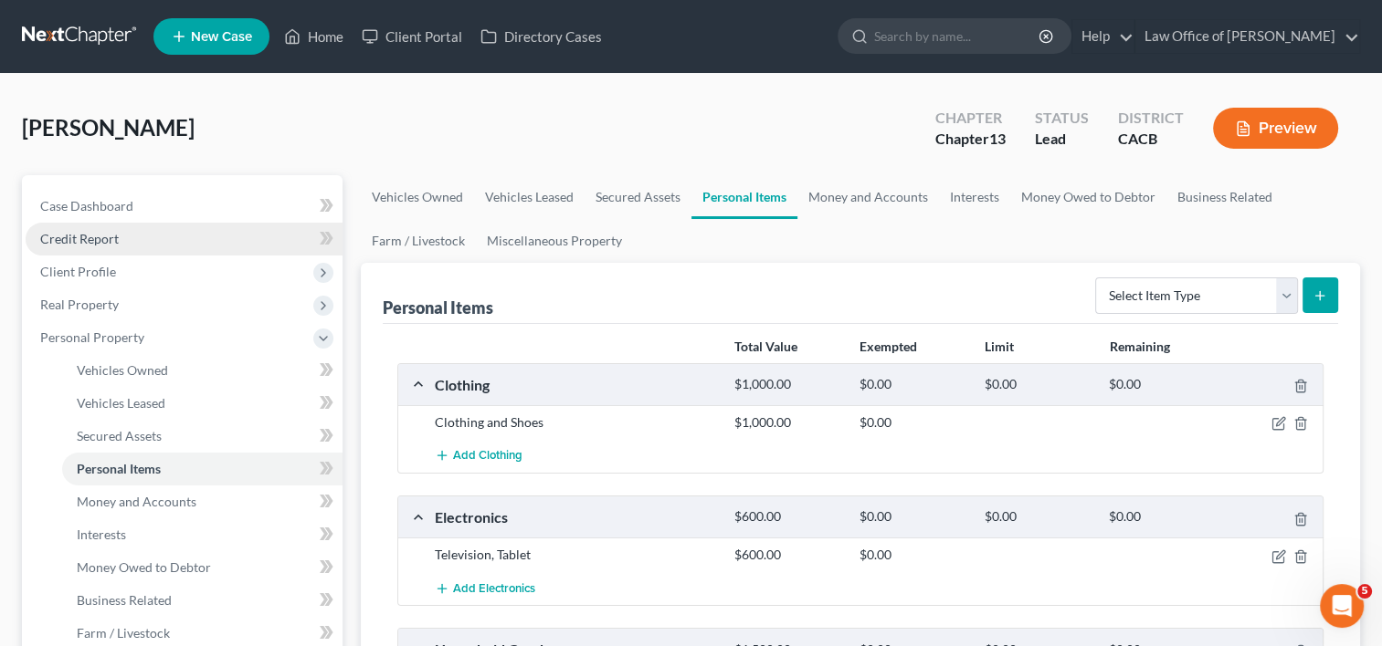
click at [80, 237] on span "Credit Report" at bounding box center [79, 239] width 79 height 16
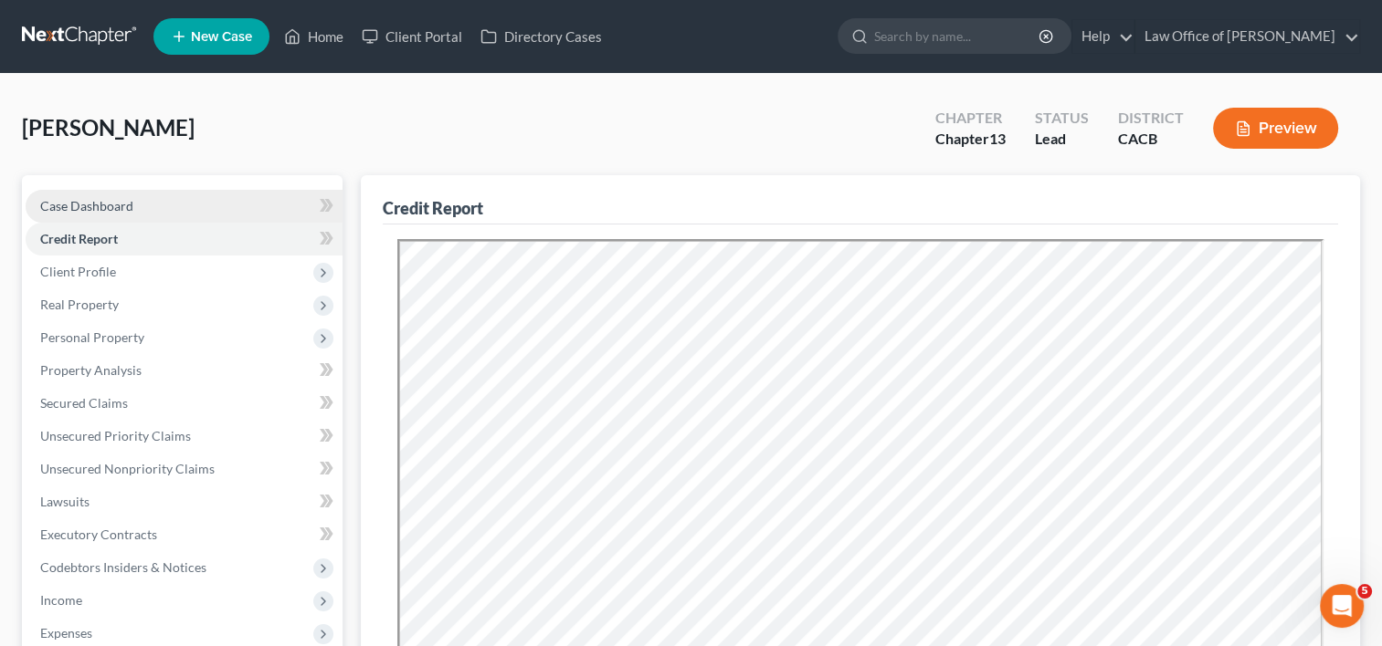
click at [77, 205] on span "Case Dashboard" at bounding box center [86, 206] width 93 height 16
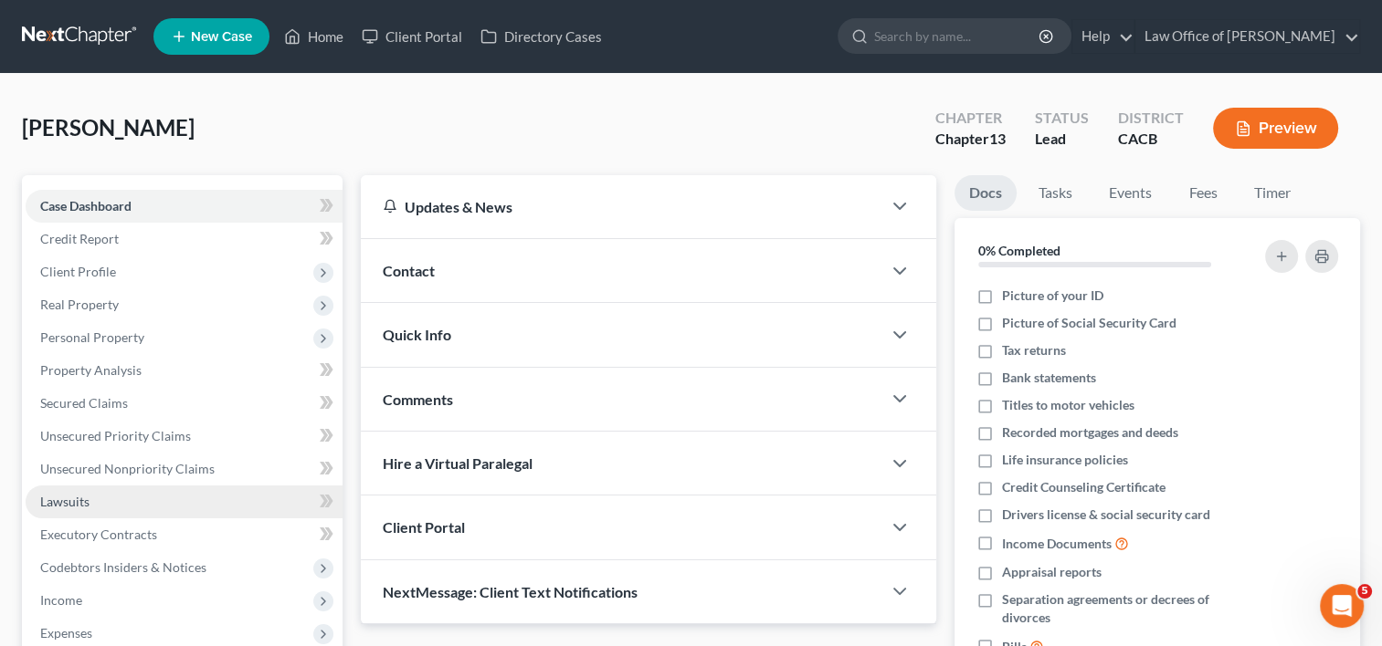
click at [139, 486] on link "Lawsuits" at bounding box center [184, 502] width 317 height 33
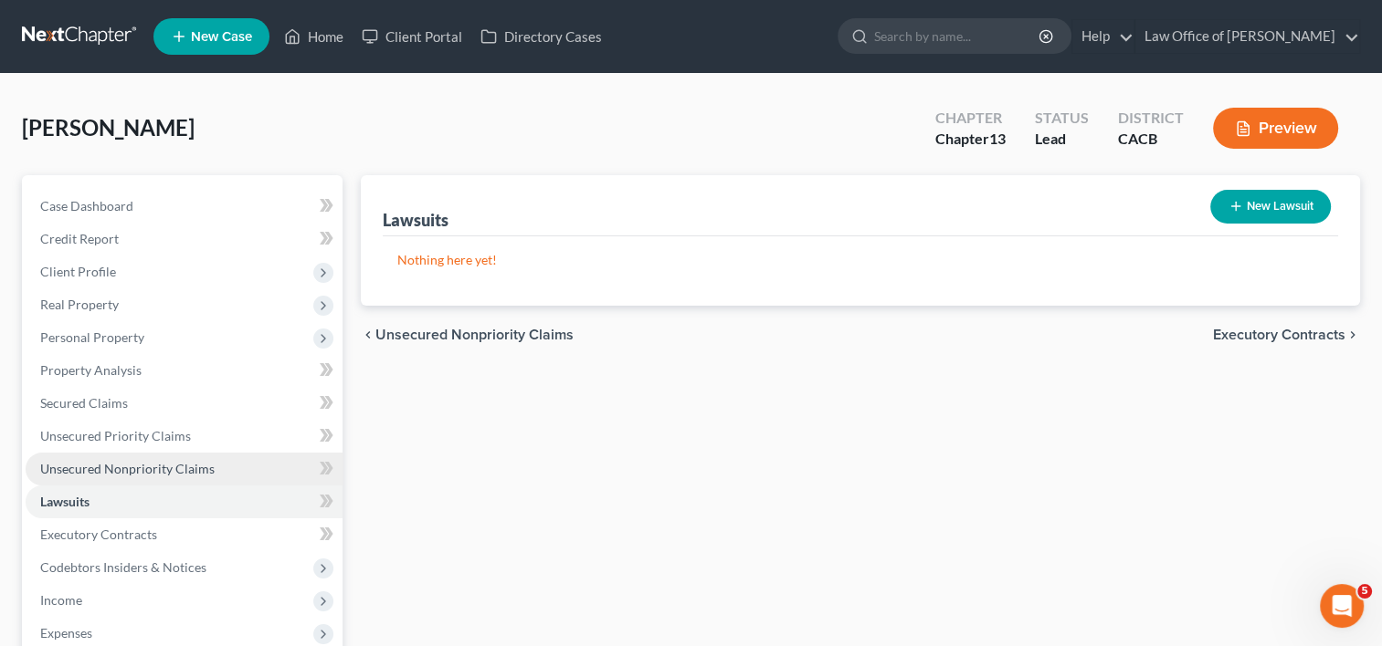
click at [129, 463] on span "Unsecured Nonpriority Claims" at bounding box center [127, 469] width 174 height 16
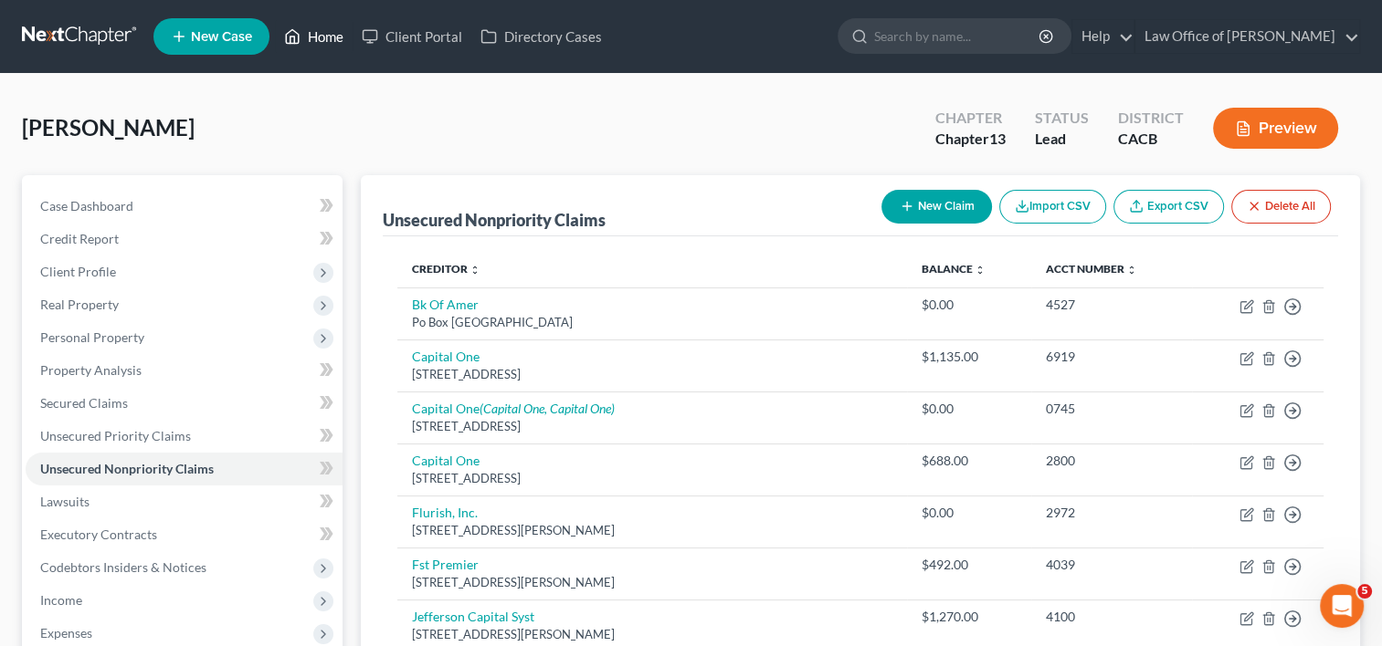
click at [340, 47] on link "Home" at bounding box center [314, 36] width 78 height 33
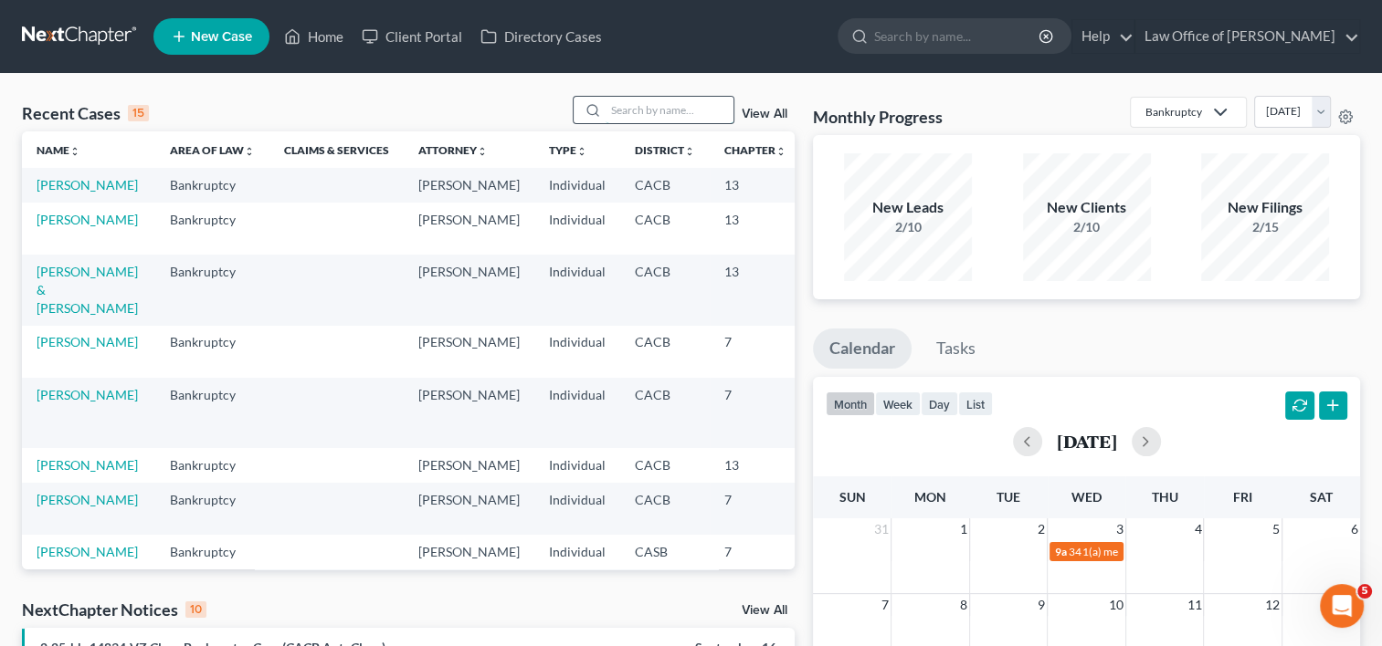
click at [630, 114] on input "search" at bounding box center [669, 110] width 128 height 26
type input "[PERSON_NAME]"
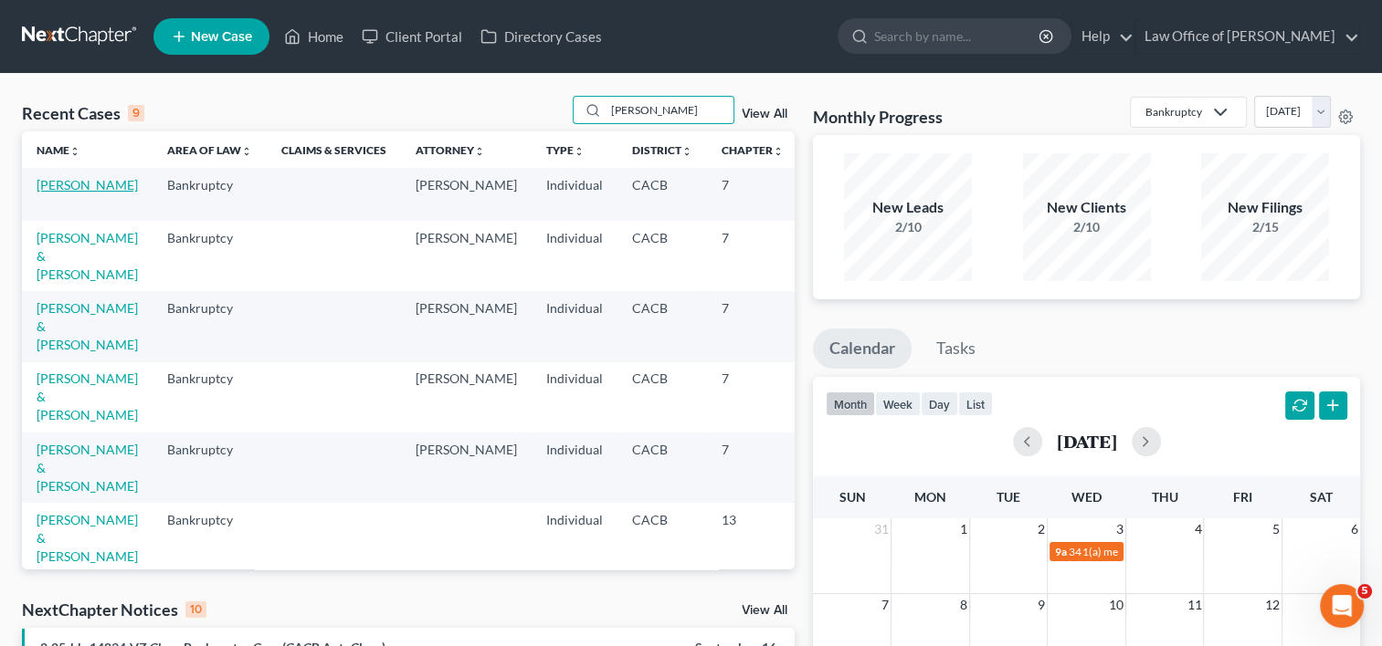
click at [45, 193] on link "[PERSON_NAME]" at bounding box center [87, 185] width 101 height 16
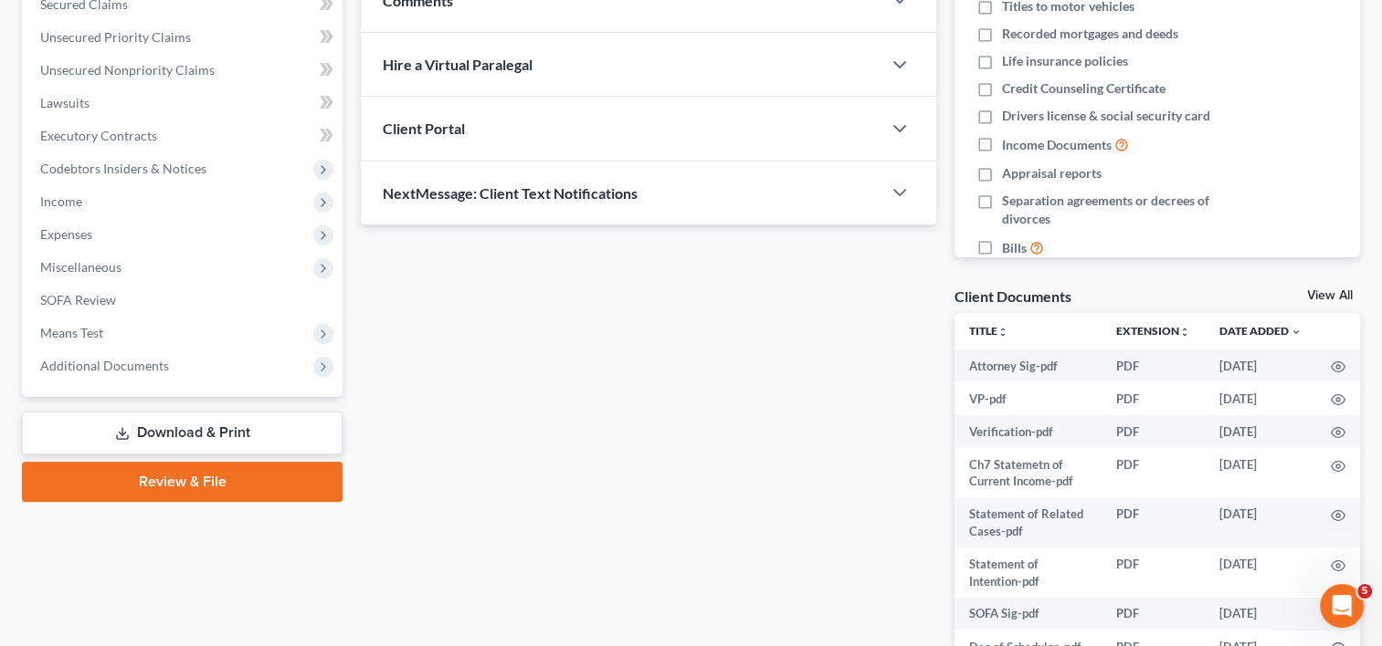
scroll to position [415, 0]
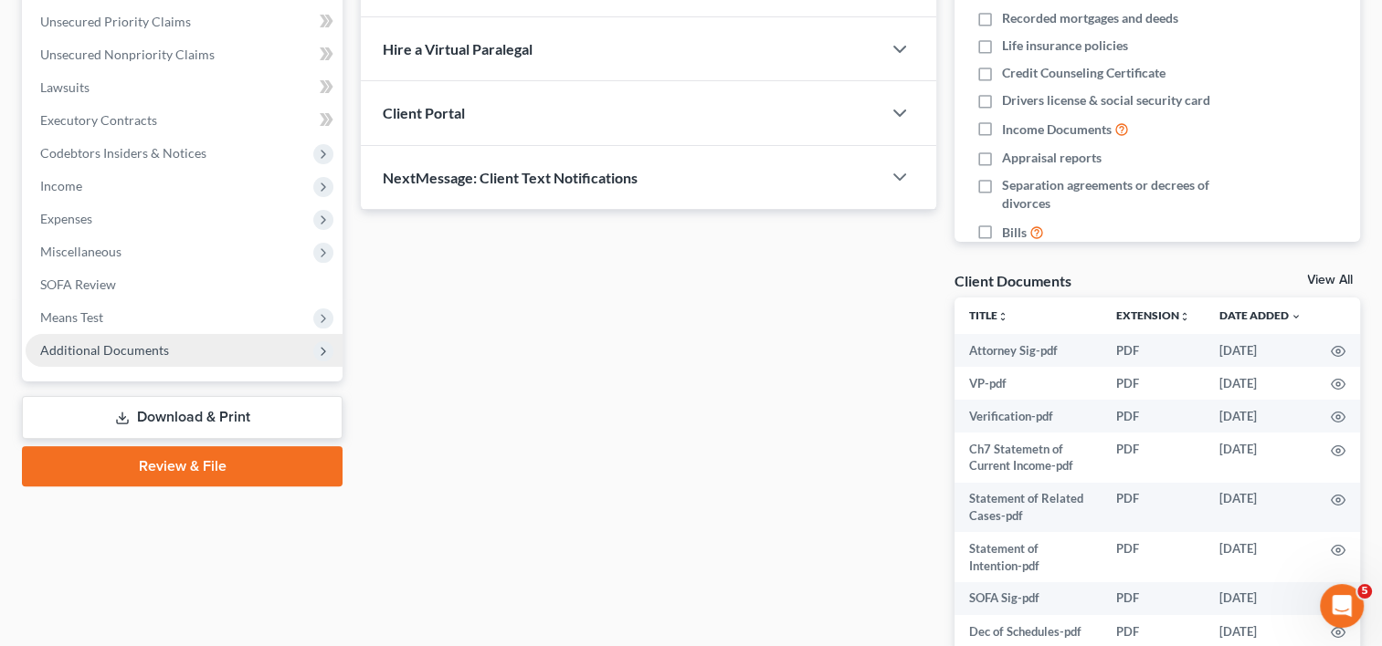
click at [128, 347] on span "Additional Documents" at bounding box center [104, 350] width 129 height 16
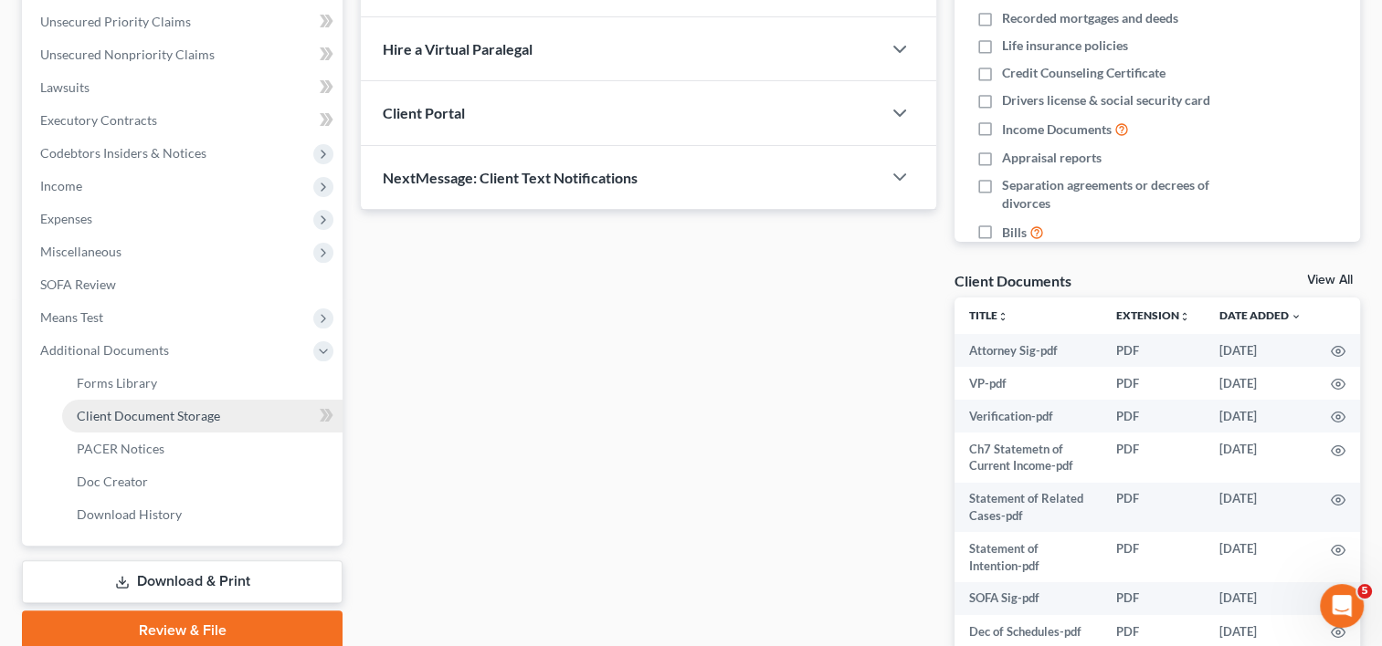
click at [175, 417] on span "Client Document Storage" at bounding box center [148, 416] width 143 height 16
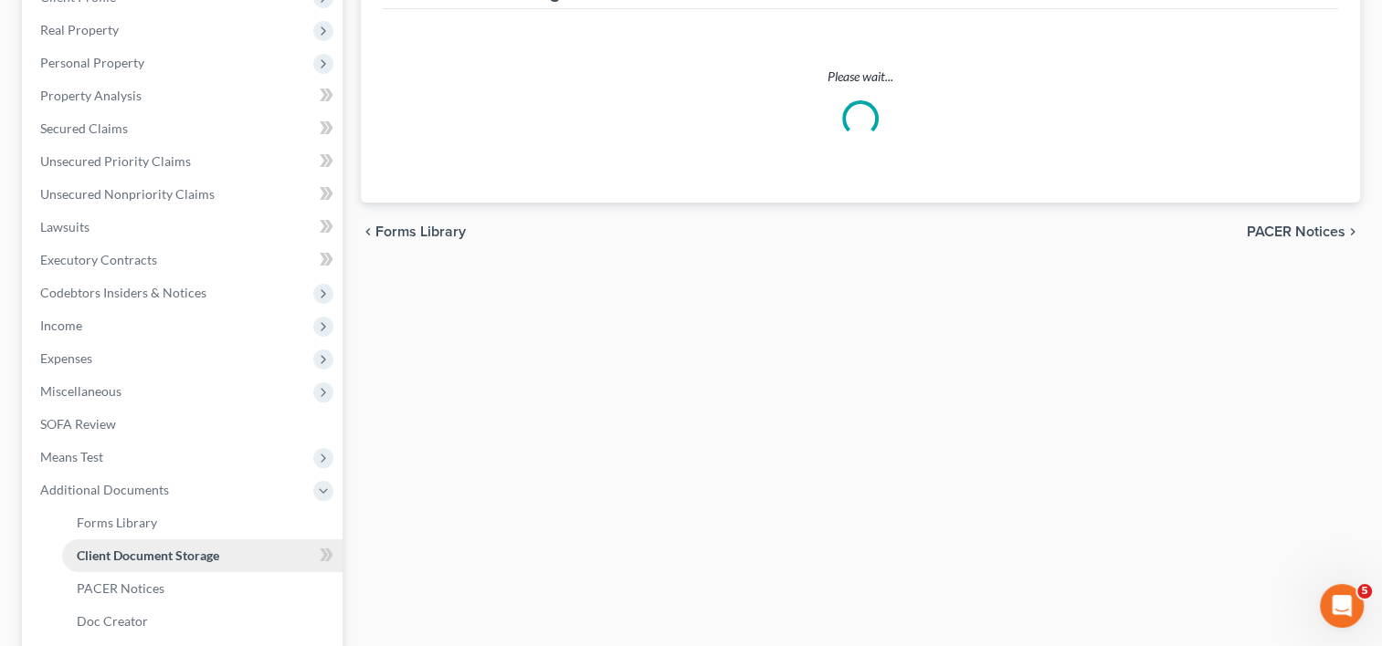
scroll to position [130, 0]
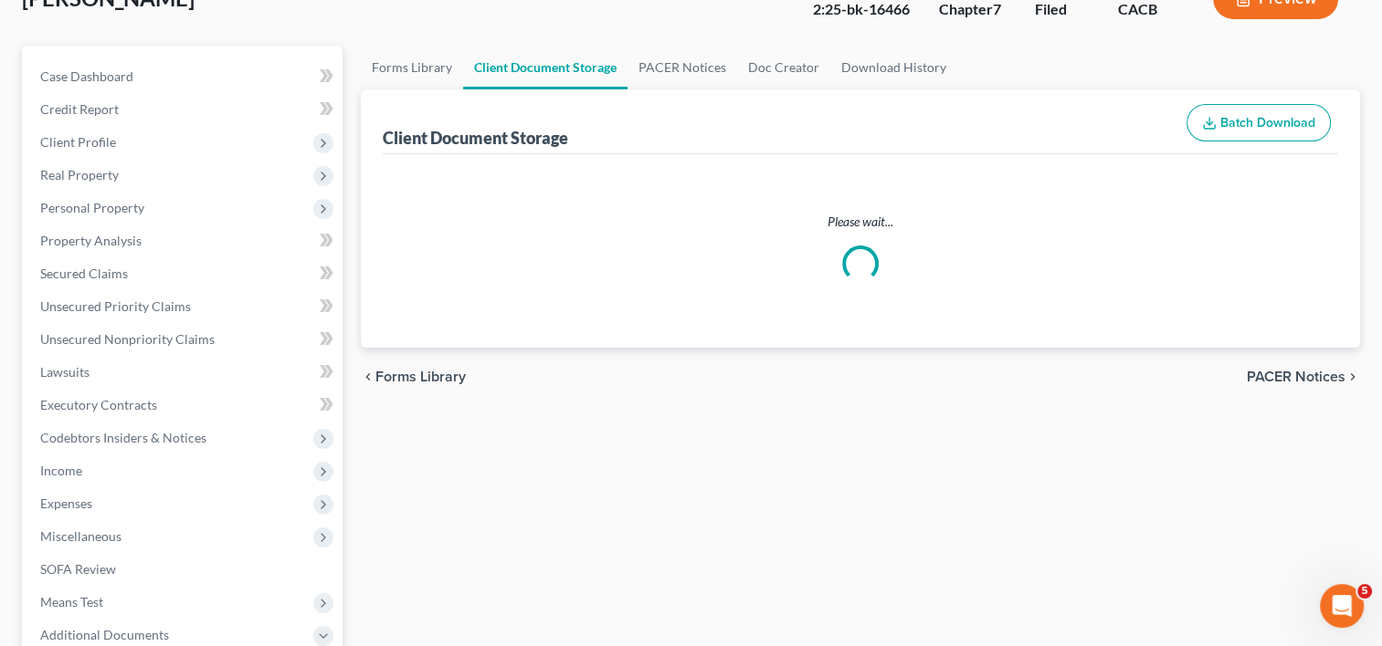
select select "30"
select select "56"
select select "57"
select select "58"
select select "65"
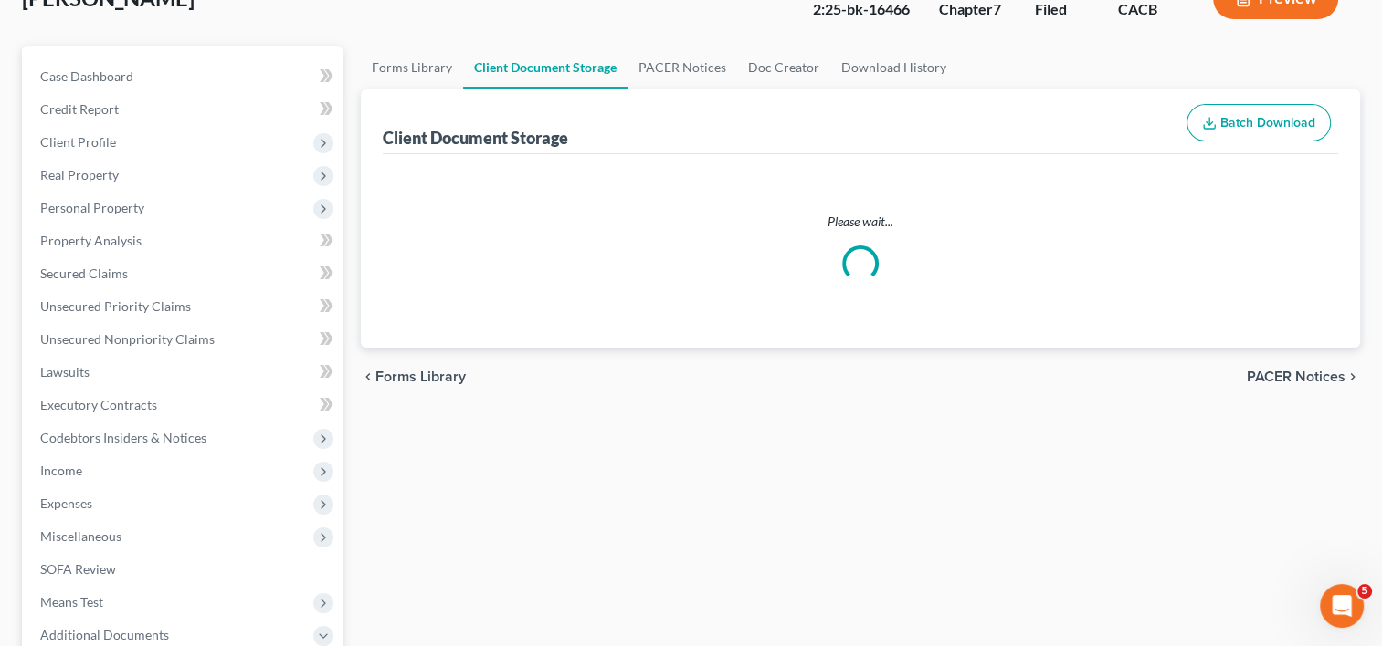
select select "55"
select select "59"
select select "60"
select select "7"
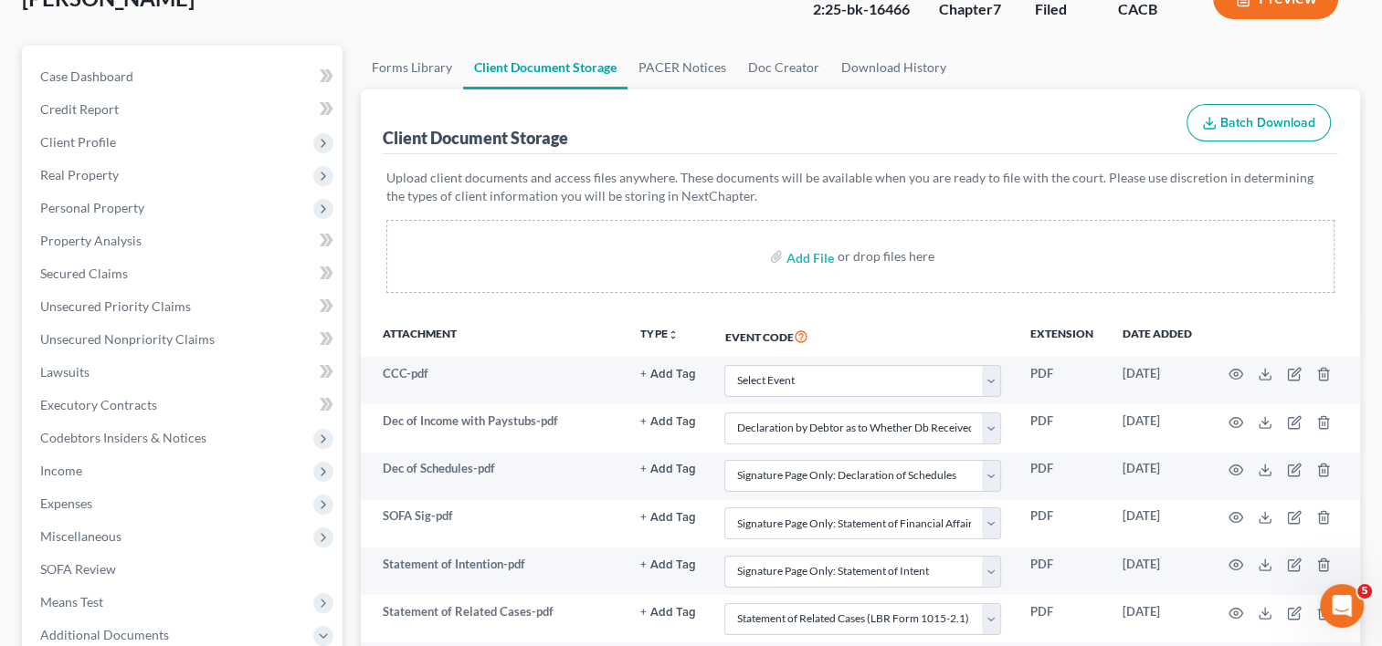
scroll to position [0, 0]
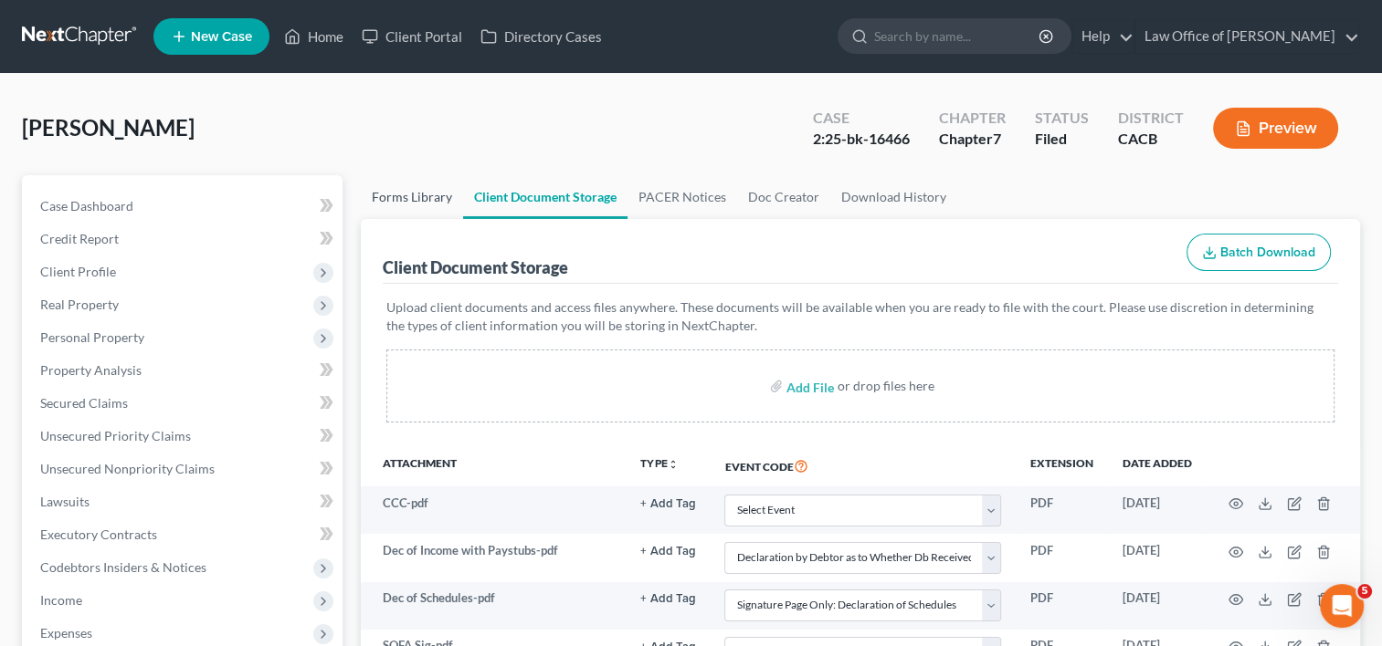
click at [410, 187] on link "Forms Library" at bounding box center [412, 197] width 102 height 44
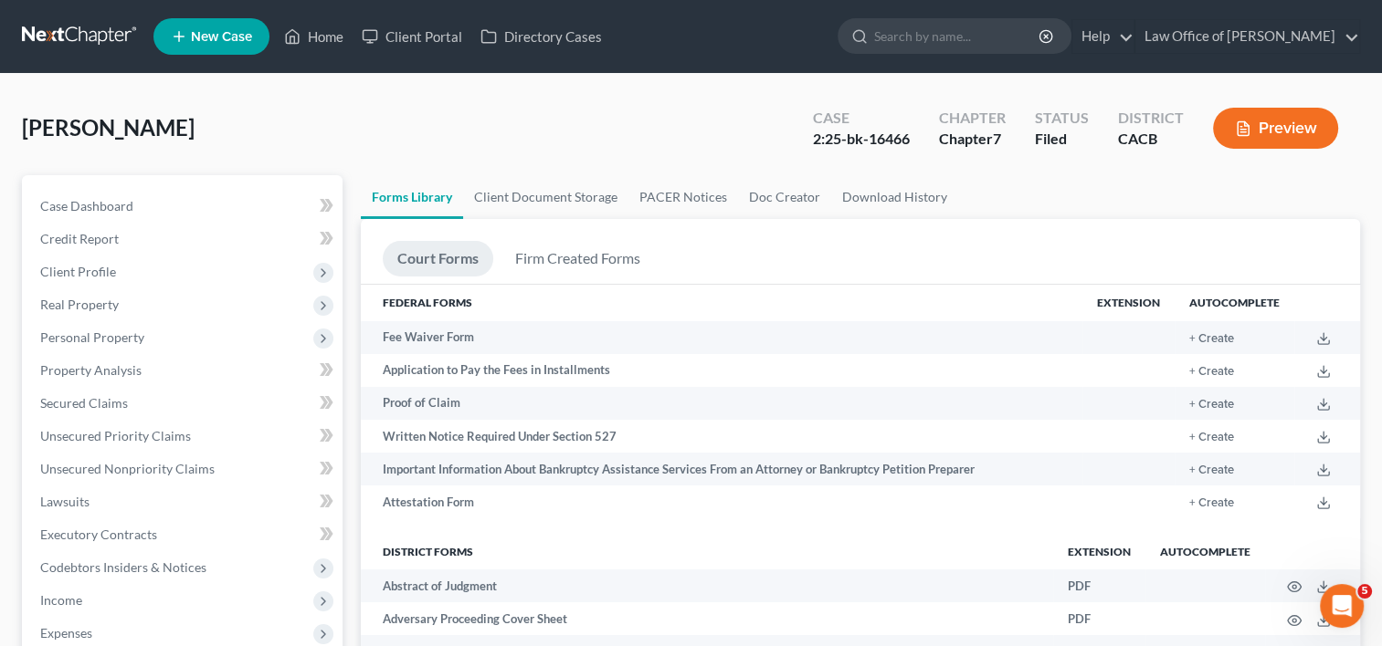
scroll to position [3342, 0]
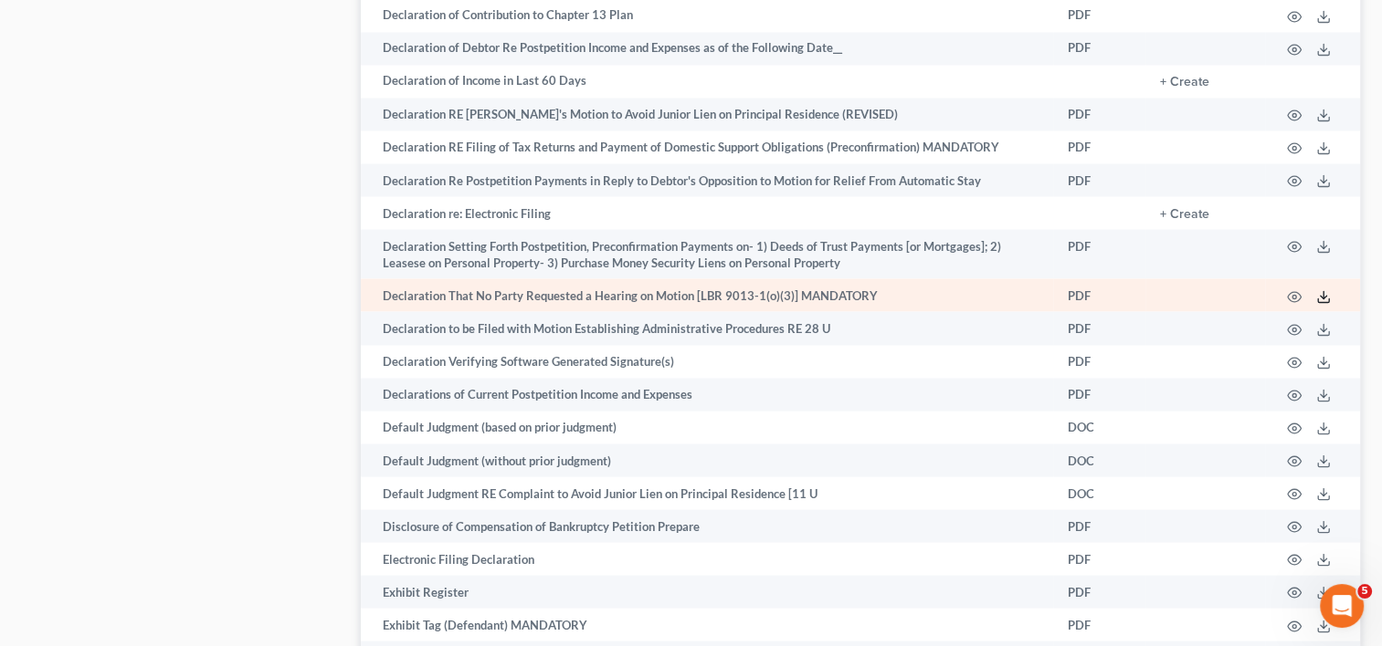
click at [1316, 304] on icon at bounding box center [1323, 296] width 15 height 15
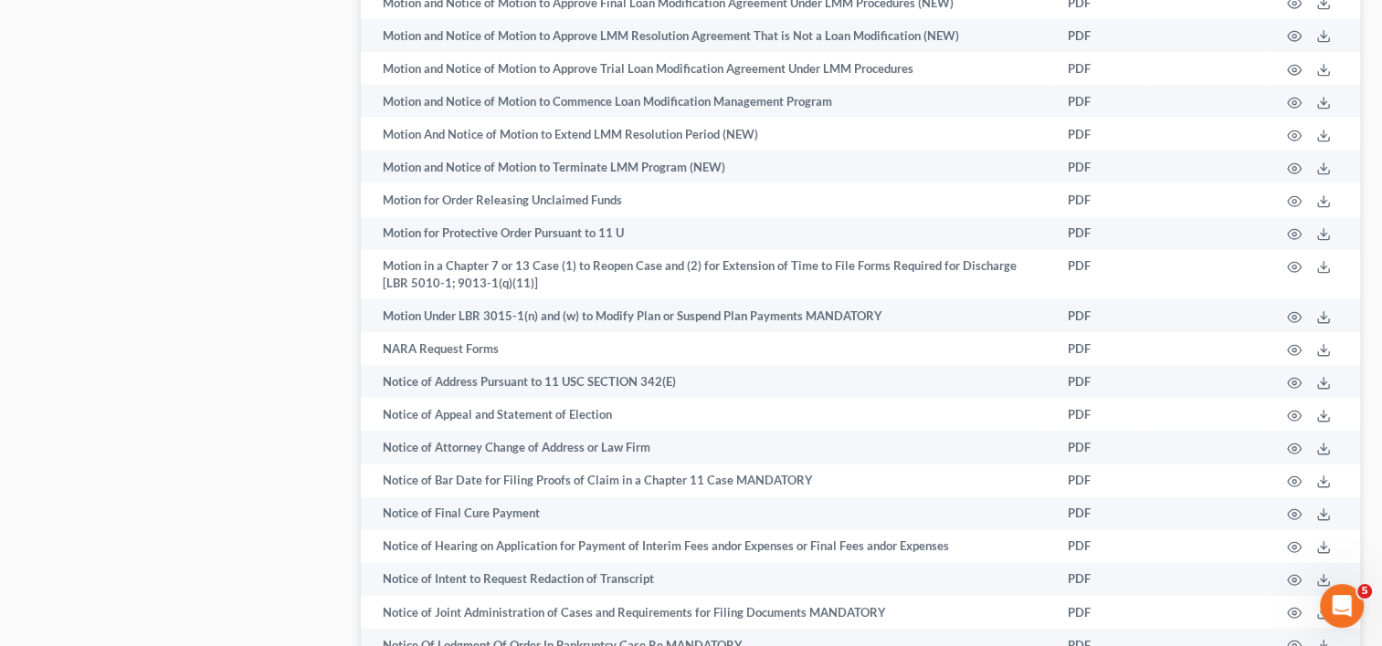
scroll to position [5855, 0]
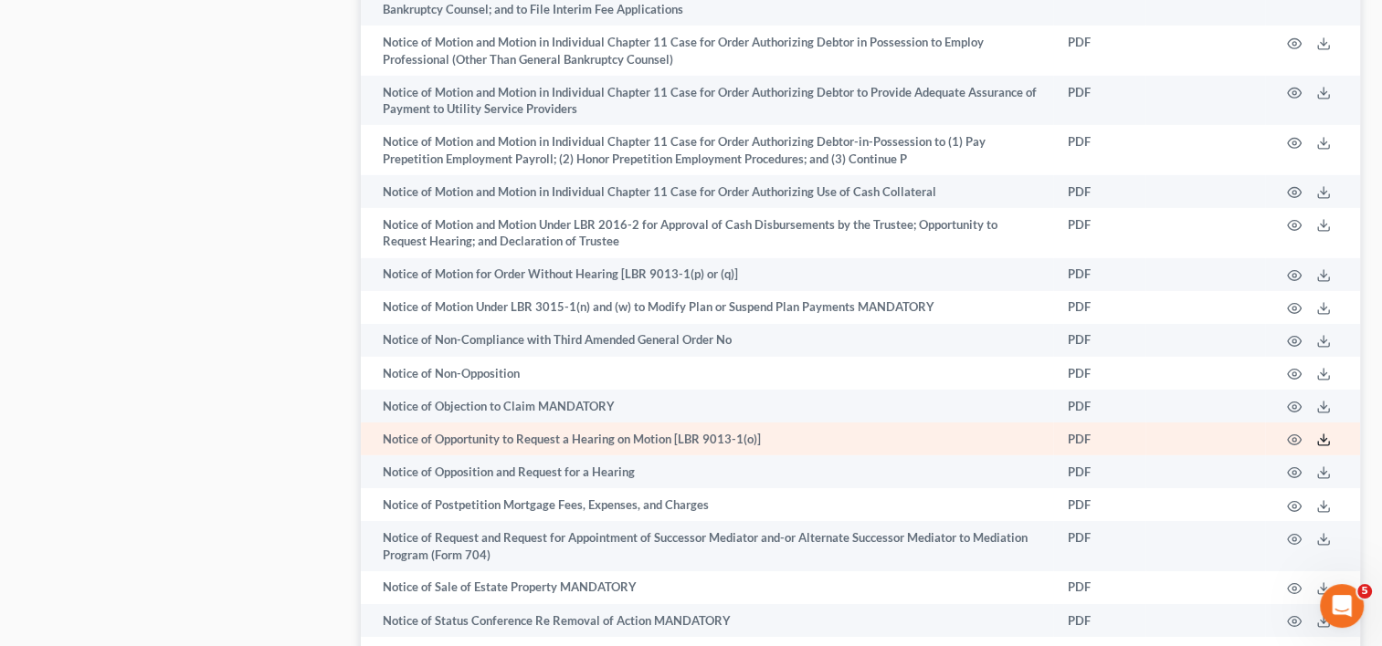
click at [1322, 447] on icon at bounding box center [1323, 440] width 15 height 15
